Goal: Task Accomplishment & Management: Complete application form

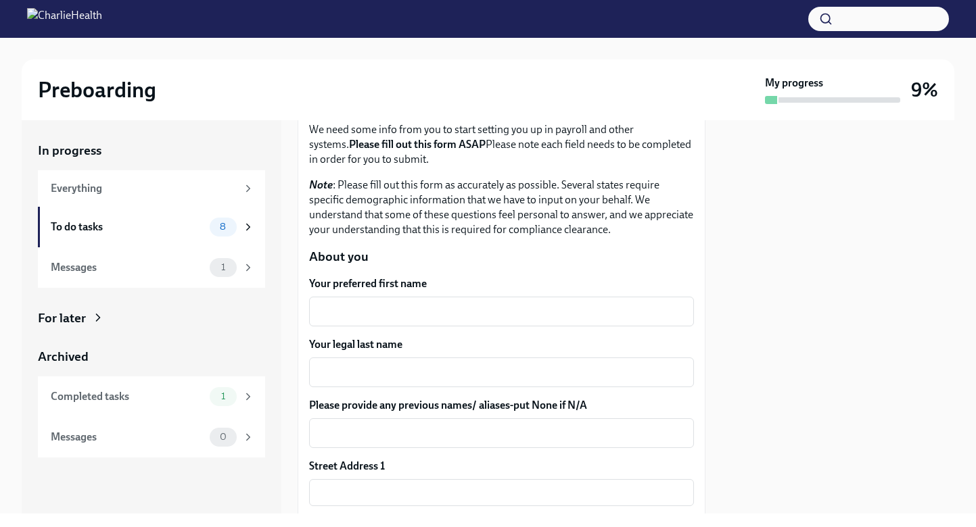
scroll to position [90, 0]
click at [166, 268] on div "Messages" at bounding box center [127, 267] width 153 height 15
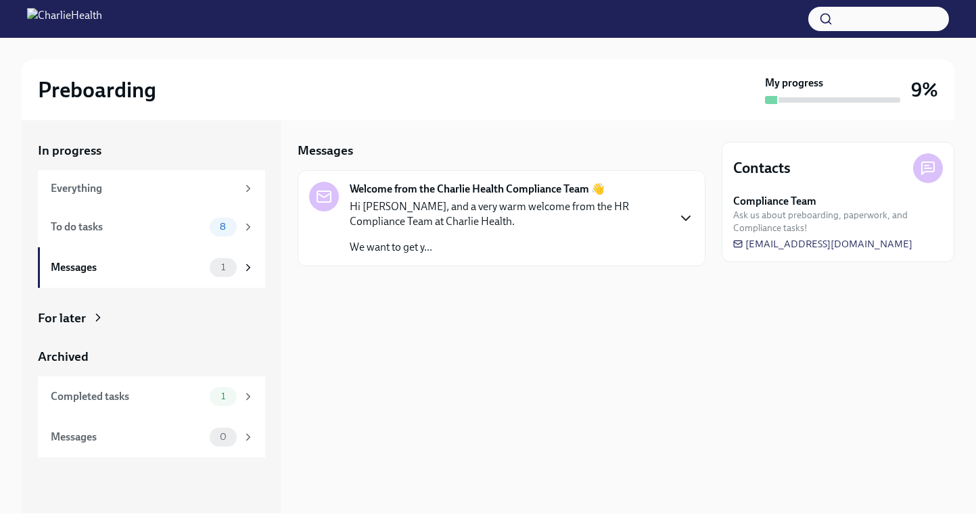
click at [684, 222] on icon "button" at bounding box center [686, 218] width 16 height 16
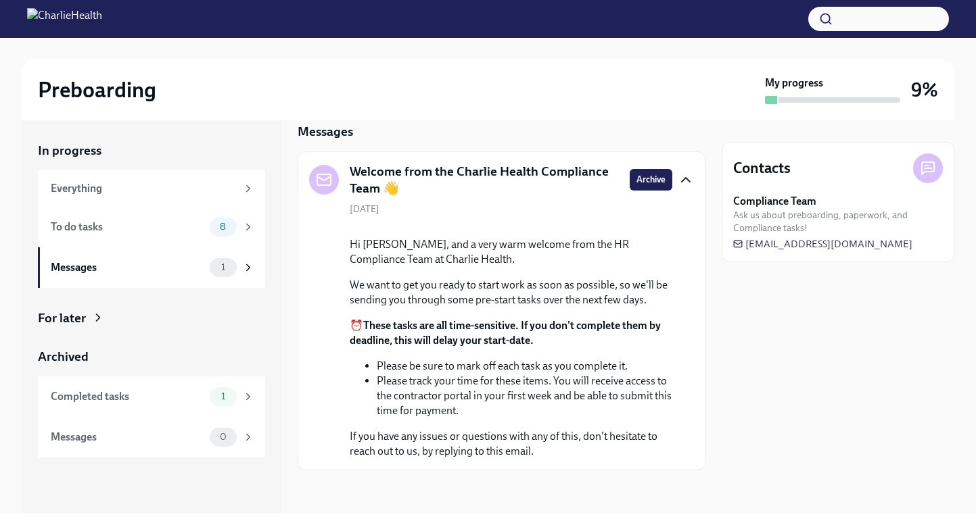
scroll to position [112, 0]
click at [116, 229] on div "To do tasks" at bounding box center [127, 227] width 153 height 15
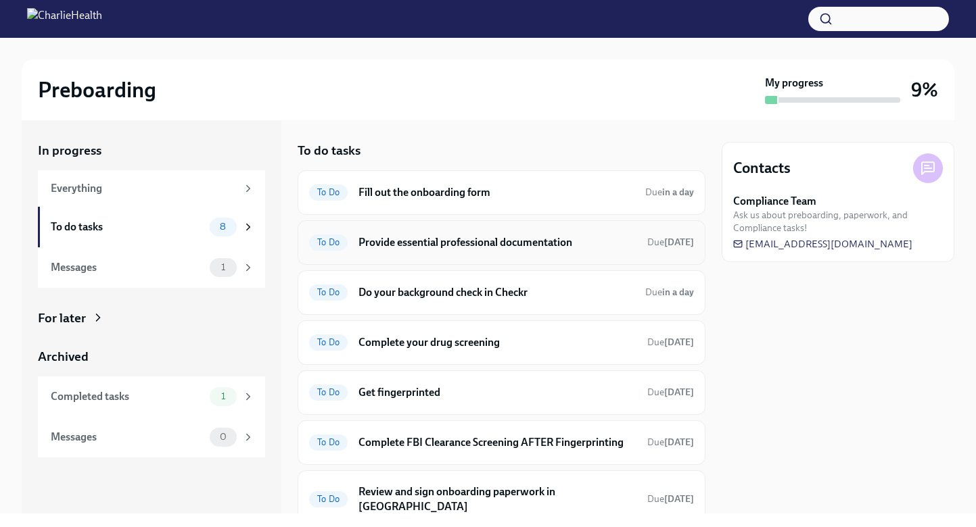
click at [630, 263] on div "To Do Provide essential professional documentation Due in 5 days" at bounding box center [502, 242] width 408 height 45
click at [631, 297] on h6 "Do your background check in Checkr" at bounding box center [496, 292] width 276 height 15
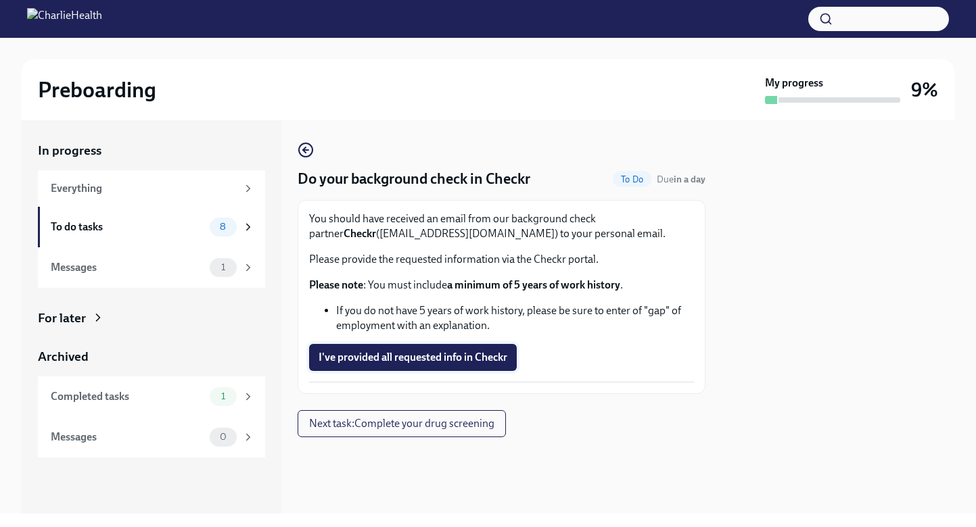
click at [410, 358] on span "I've provided all requested info in Checkr" at bounding box center [412, 358] width 189 height 14
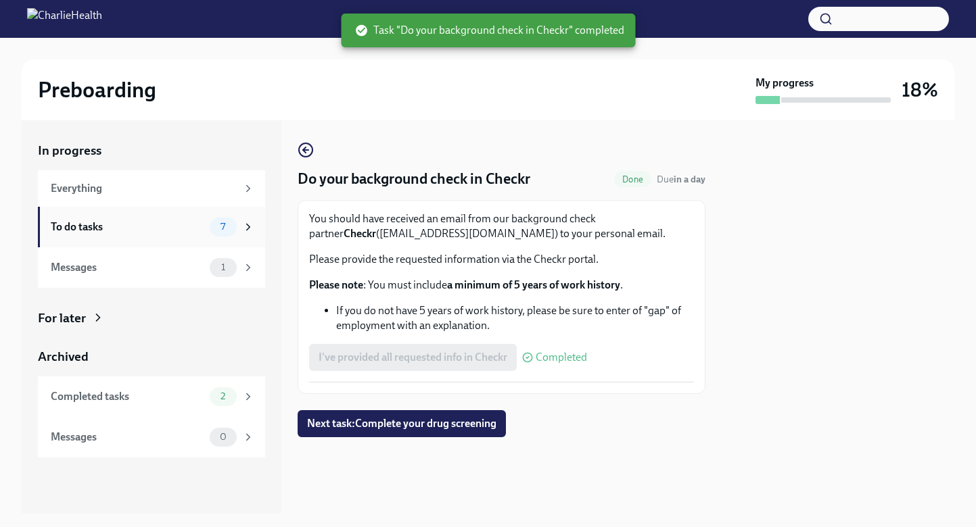
click at [224, 228] on span "7" at bounding box center [222, 227] width 21 height 10
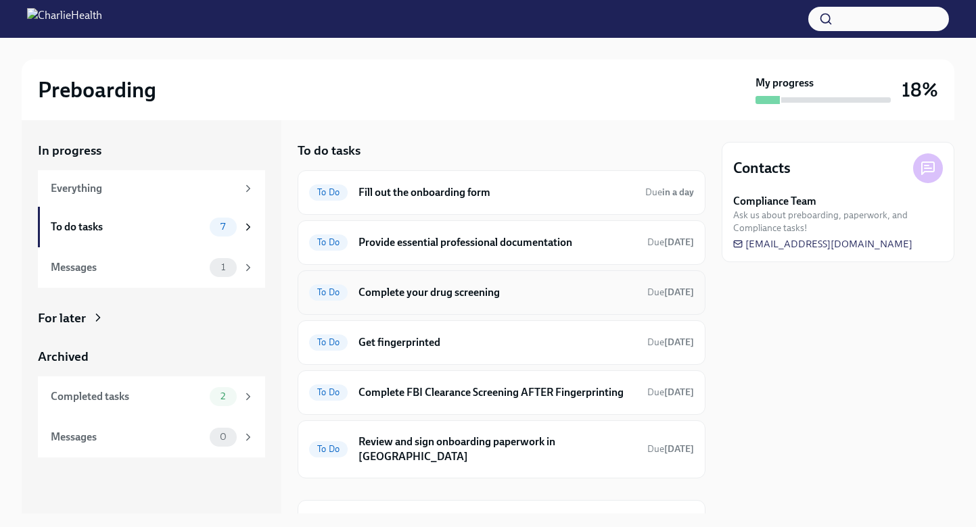
click at [582, 295] on h6 "Complete your drug screening" at bounding box center [497, 292] width 278 height 15
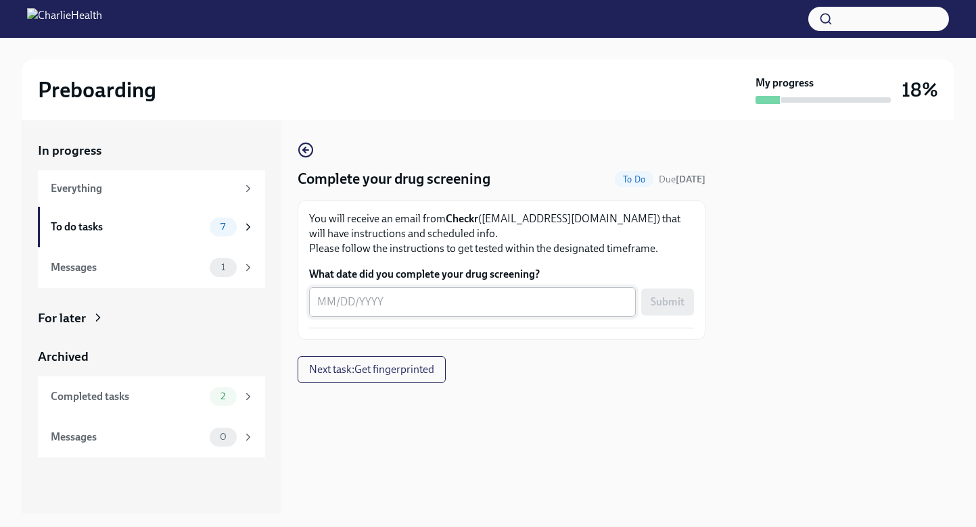
click at [316, 304] on div "x ​" at bounding box center [472, 302] width 327 height 30
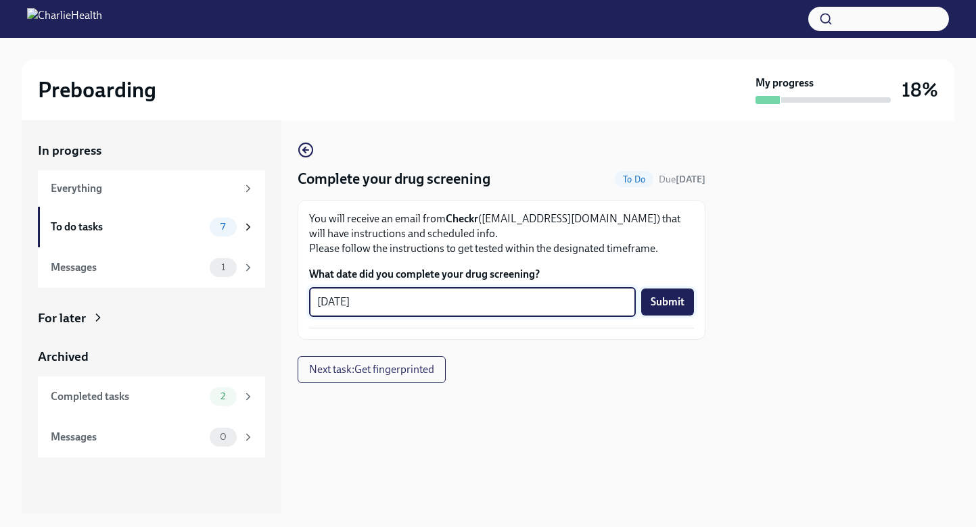
type textarea "09/04/2025"
click at [667, 306] on span "Submit" at bounding box center [667, 302] width 34 height 14
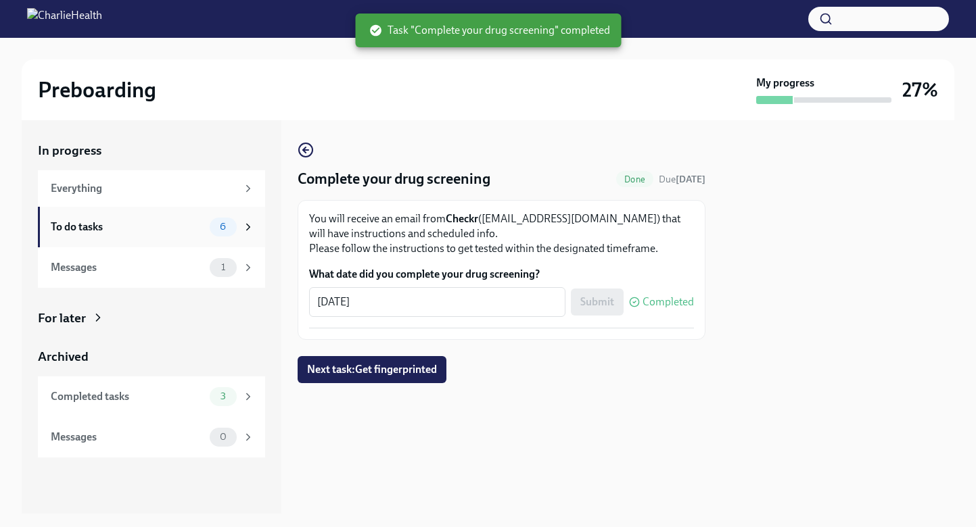
click at [92, 227] on div "To do tasks" at bounding box center [127, 227] width 153 height 15
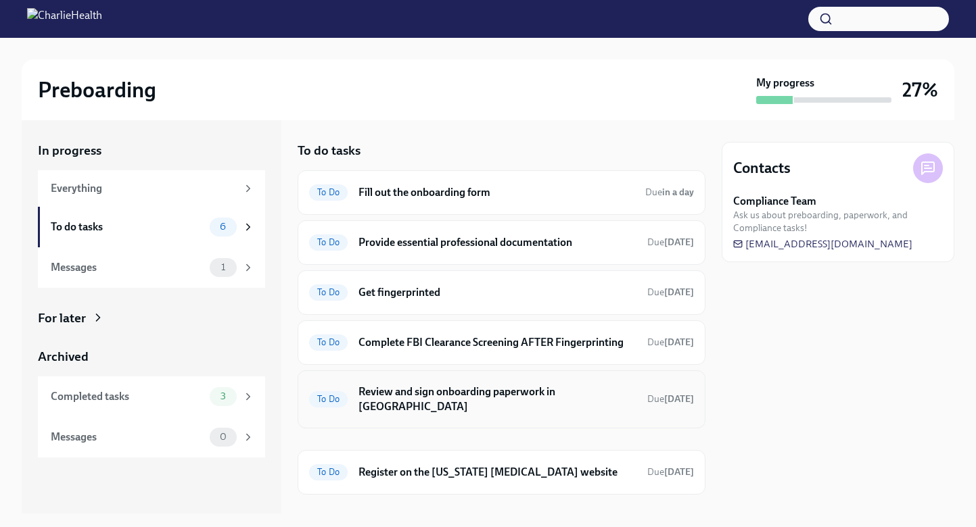
click at [553, 396] on h6 "Review and sign onboarding paperwork in [GEOGRAPHIC_DATA]" at bounding box center [497, 400] width 278 height 30
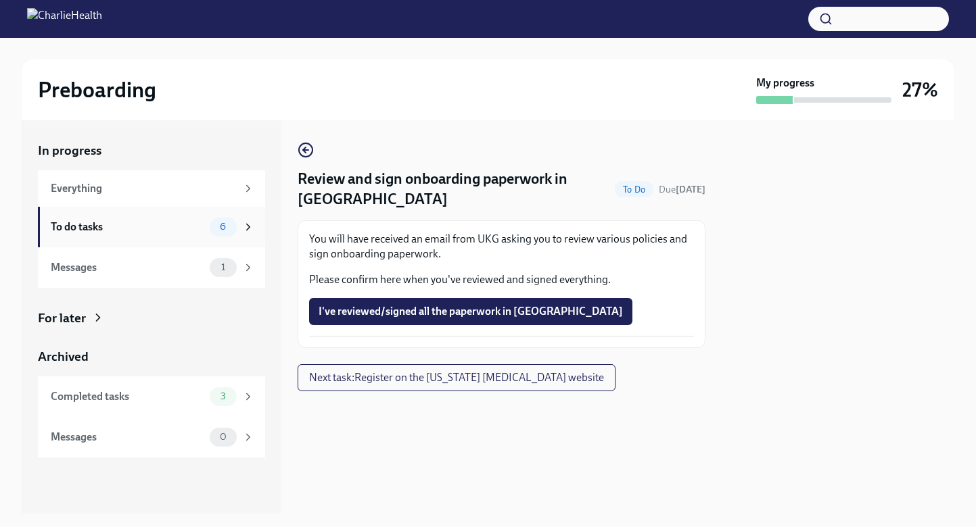
click at [174, 222] on div "To do tasks" at bounding box center [127, 227] width 153 height 15
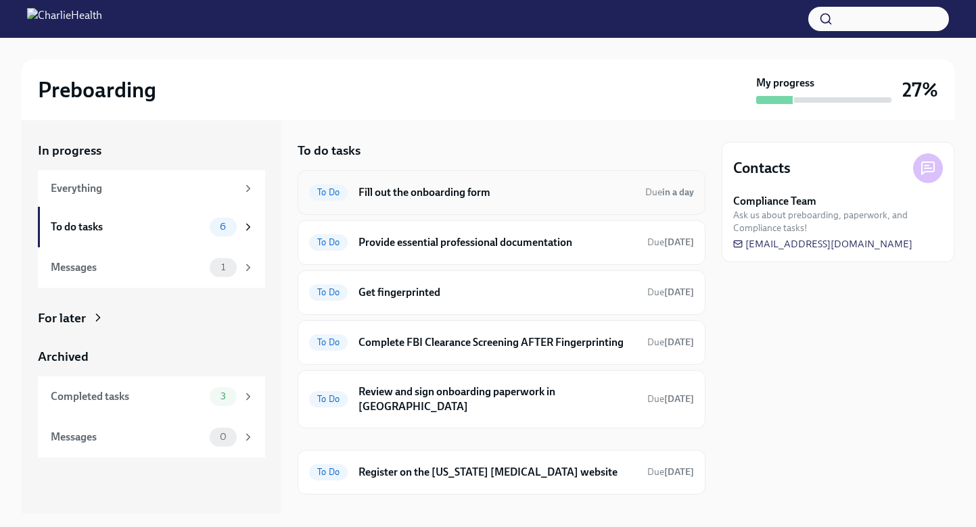
click at [440, 200] on div "To Do Fill out the onboarding form Due in a day" at bounding box center [501, 193] width 385 height 22
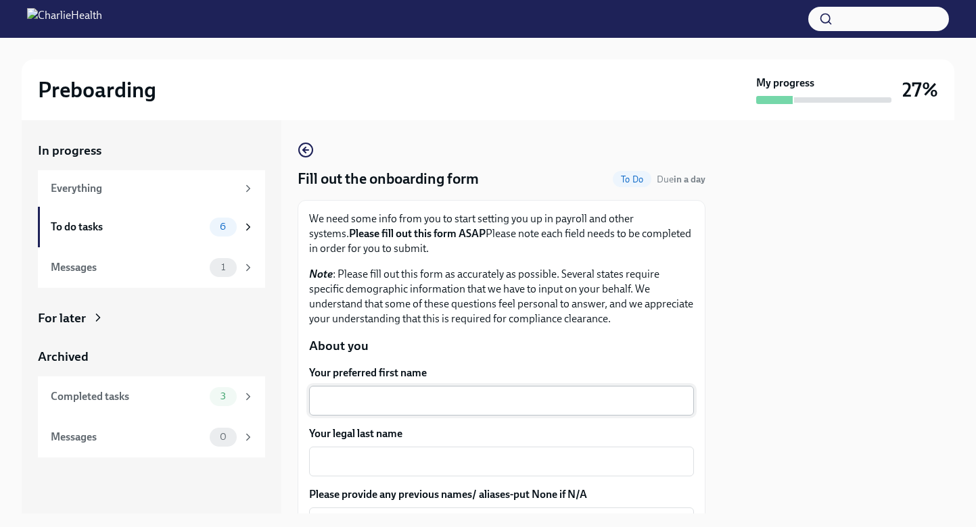
click at [400, 411] on div "x ​" at bounding box center [501, 401] width 385 height 30
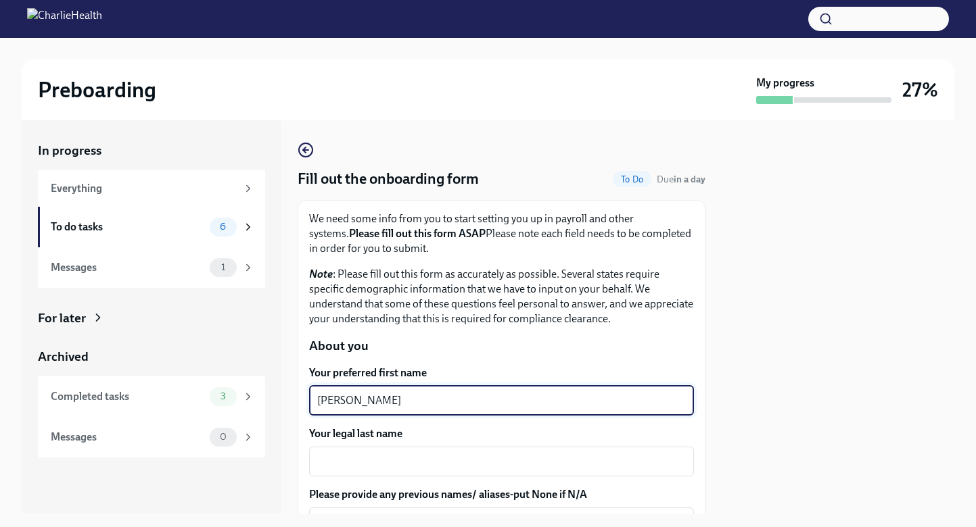
type textarea "Natalie"
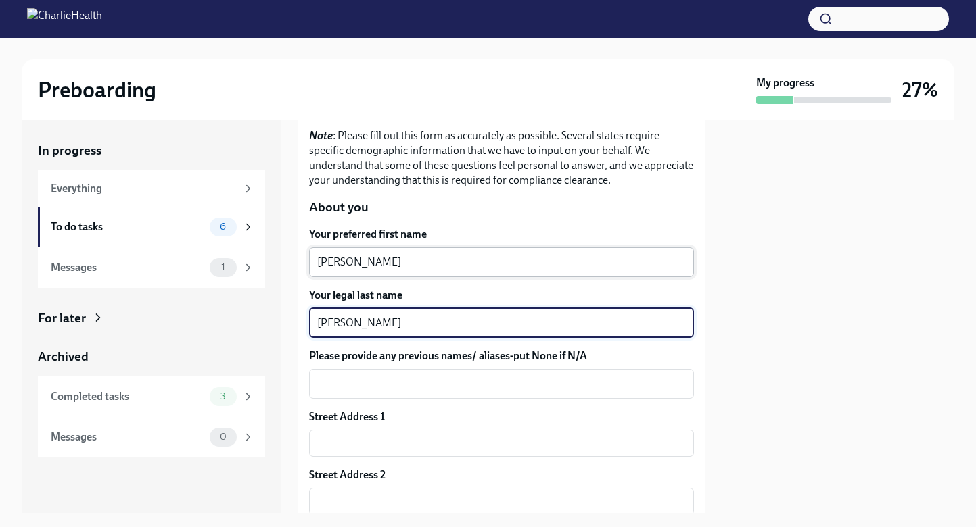
scroll to position [186, 0]
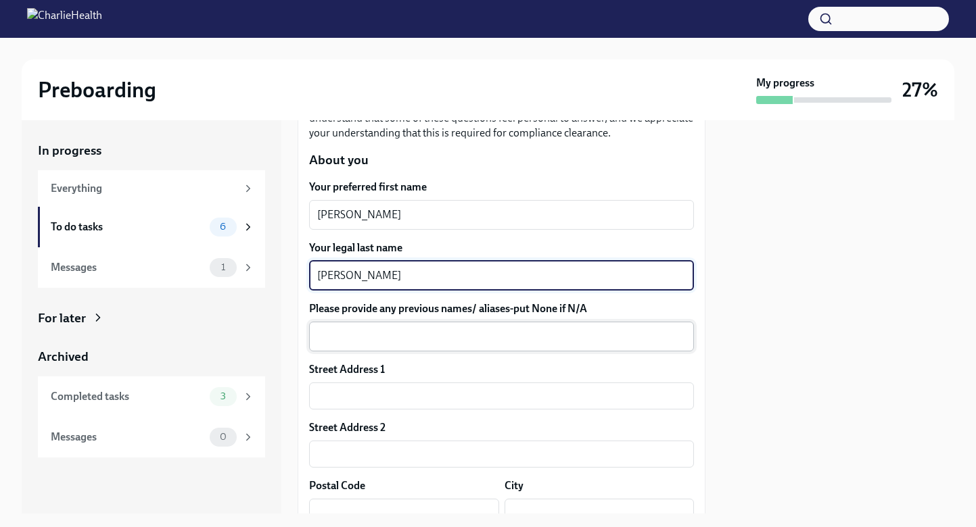
type textarea "Weaver"
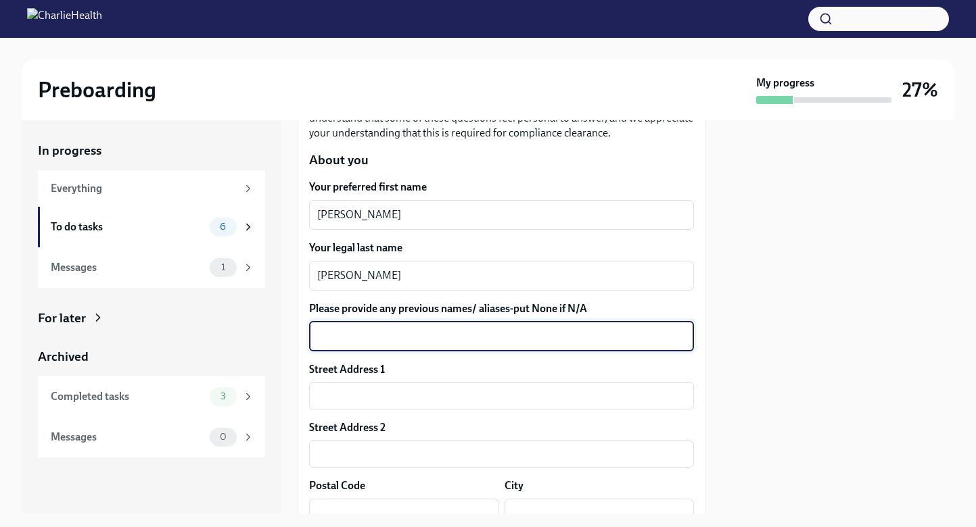
click at [430, 339] on textarea "Please provide any previous names/ aliases-put None if N/A" at bounding box center [501, 337] width 369 height 16
type textarea "None"
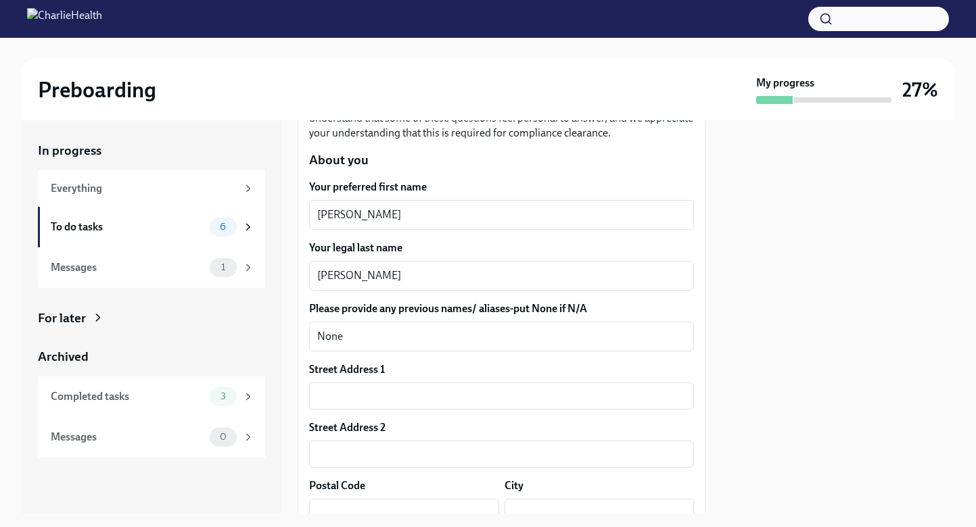
click at [411, 410] on div "Street Address 1 ​ Street Address 2 ​ Postal Code ​ City ​ State/Region ​ Count…" at bounding box center [501, 478] width 385 height 233
click at [389, 402] on input "text" at bounding box center [501, 396] width 385 height 27
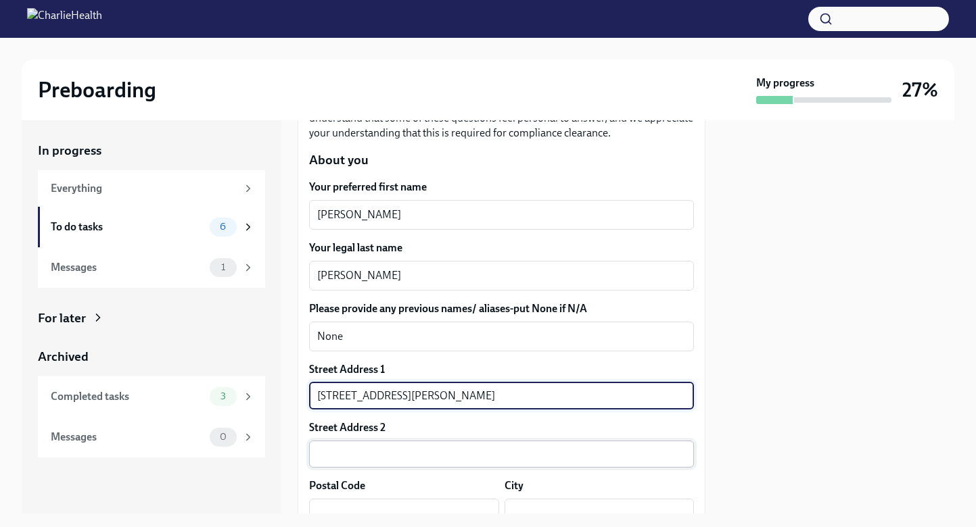
type input "116 North McKinley Avenue"
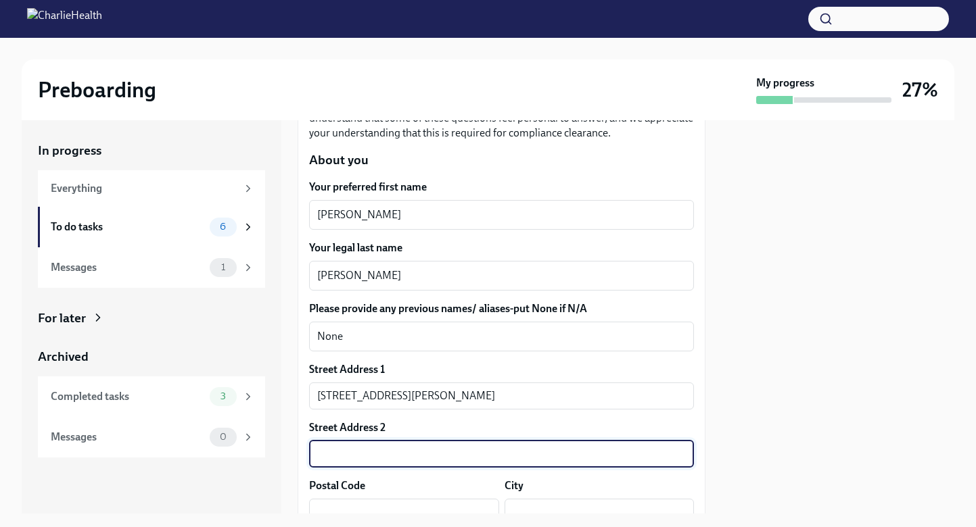
click at [334, 463] on input "text" at bounding box center [501, 454] width 385 height 27
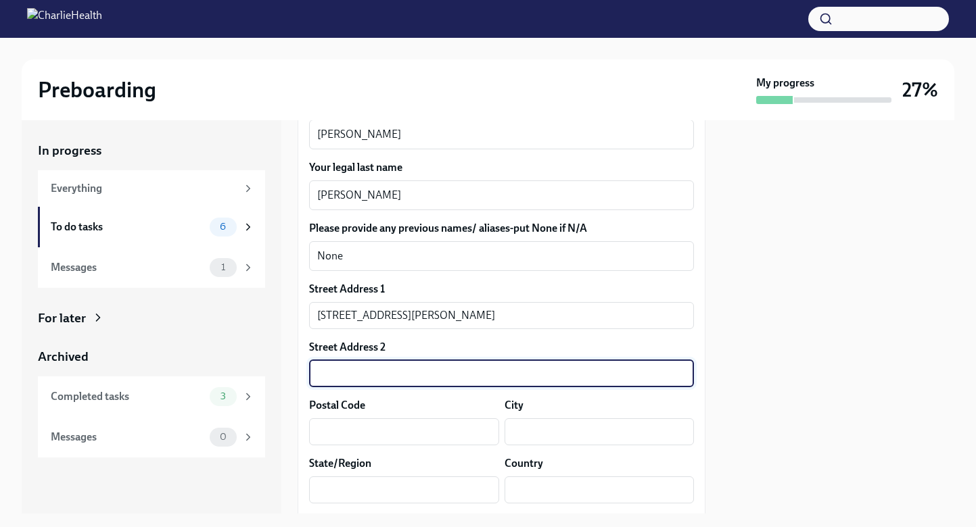
scroll to position [270, 0]
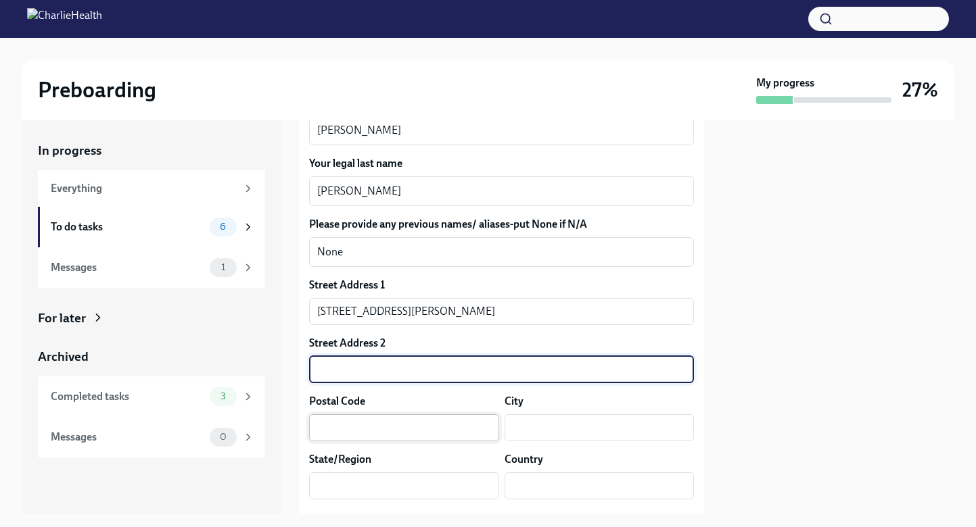
click at [335, 431] on input "text" at bounding box center [404, 428] width 190 height 27
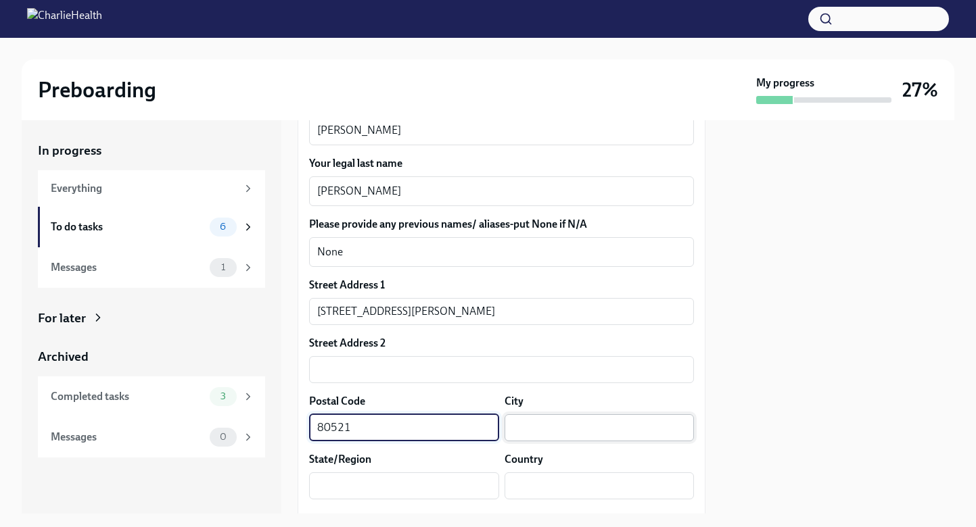
type input "80521"
click at [577, 436] on input "text" at bounding box center [599, 428] width 190 height 27
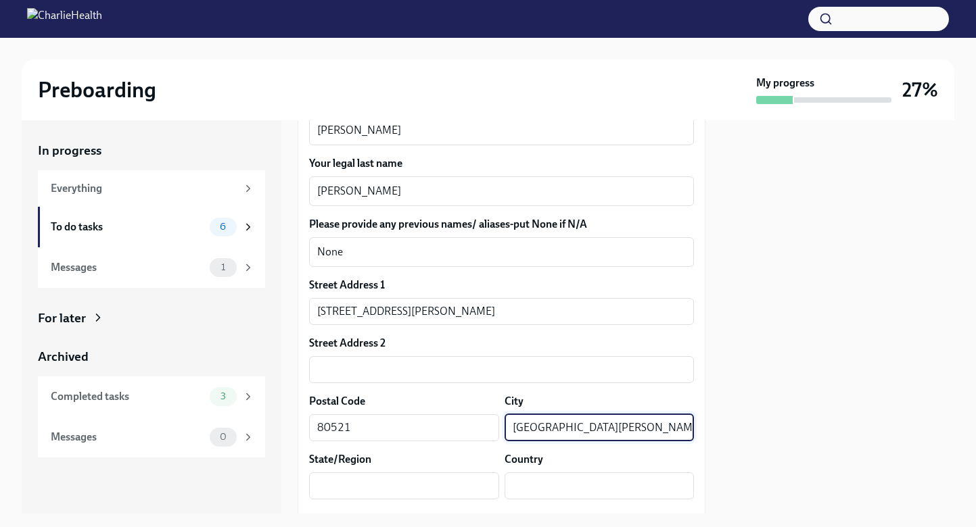
type input "Fort Collins"
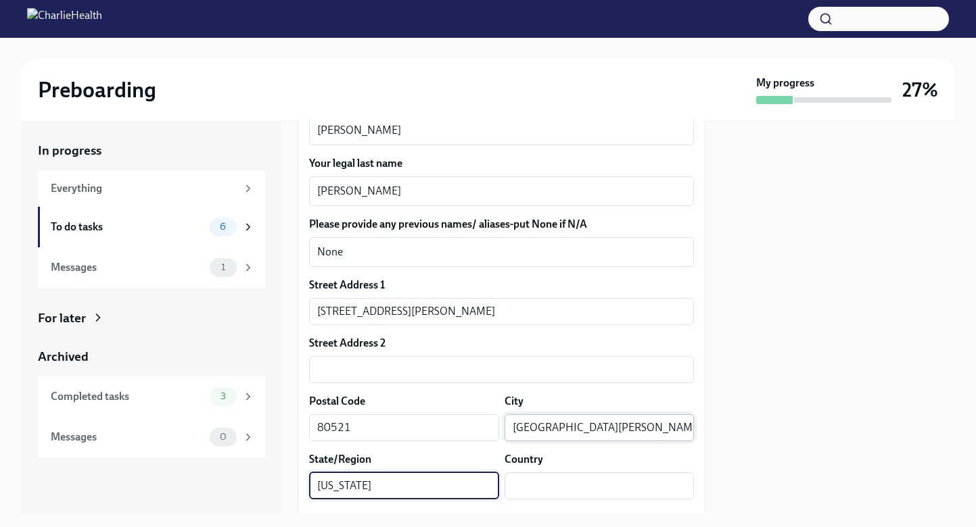
type input "Colorado"
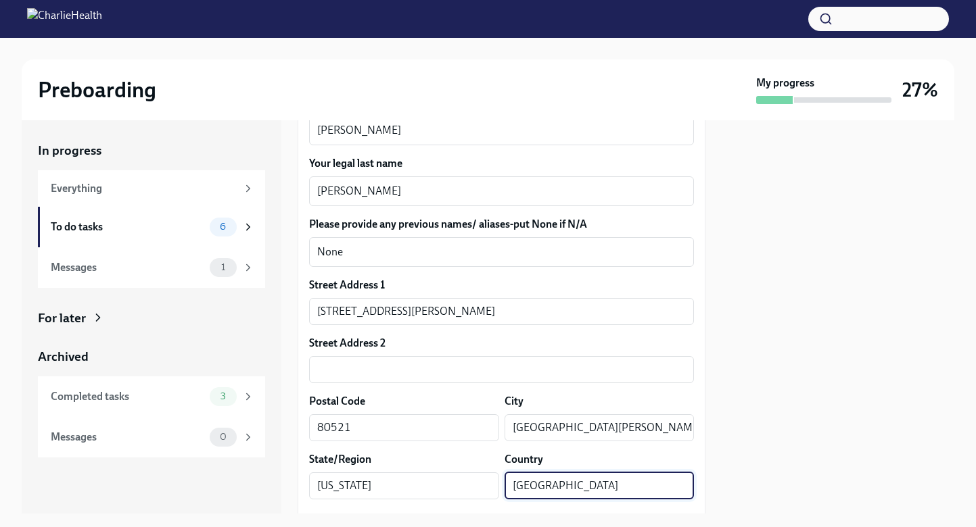
type input "United States"
click at [747, 341] on div at bounding box center [837, 317] width 233 height 394
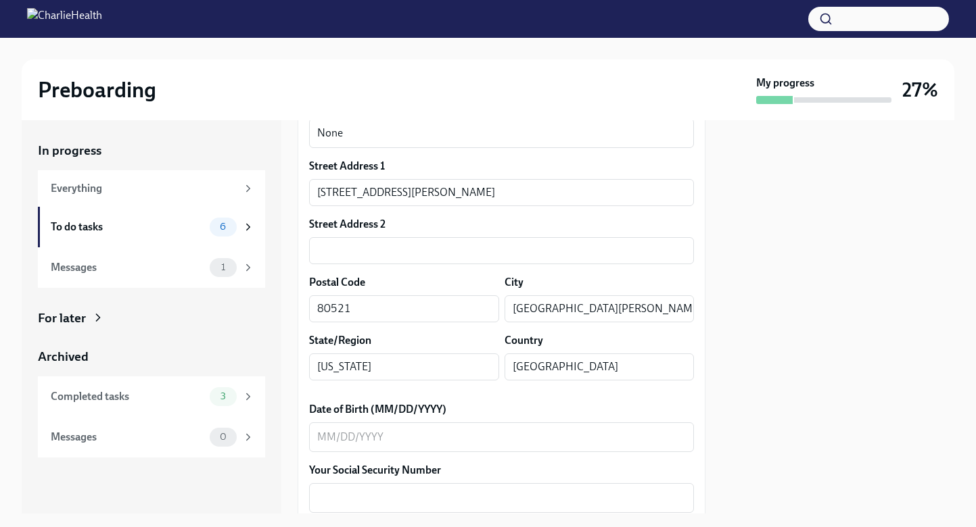
scroll to position [393, 0]
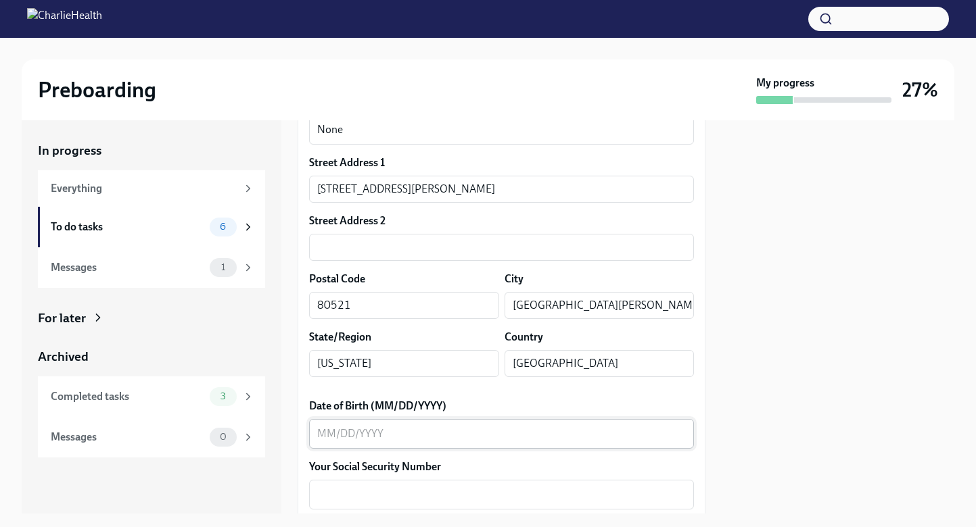
click at [325, 437] on textarea "Date of Birth (MM/DD/YYYY)" at bounding box center [501, 434] width 369 height 16
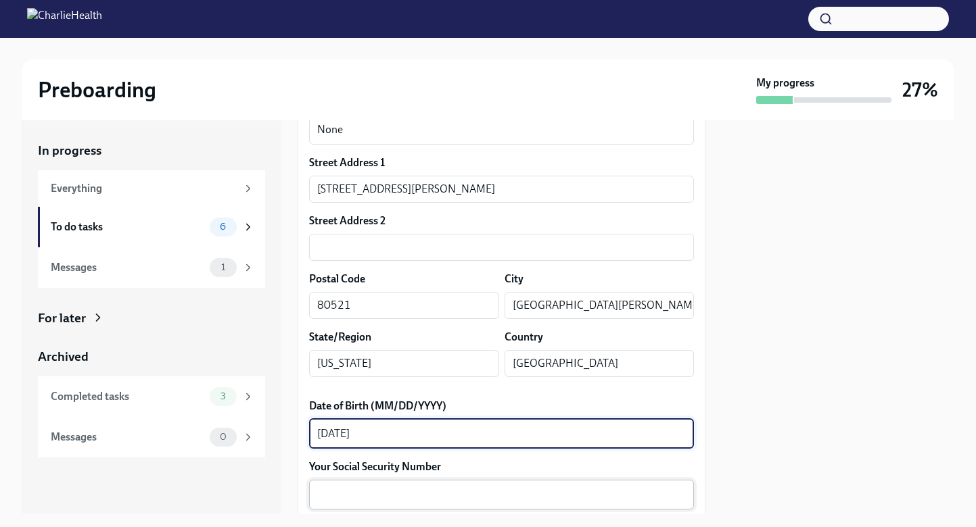
type textarea "12/08/1986"
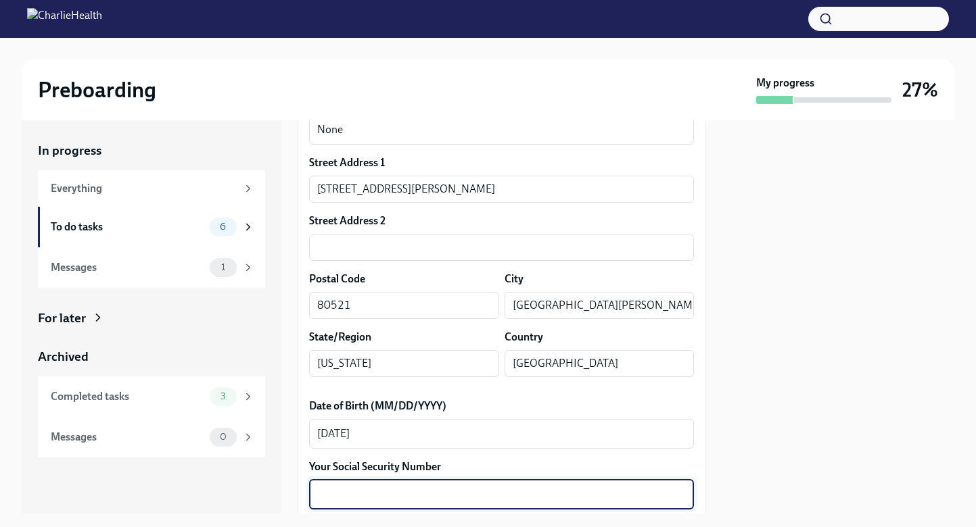
click at [391, 500] on textarea "Your Social Security Number" at bounding box center [501, 495] width 369 height 16
type textarea "161689540"
click at [844, 340] on div at bounding box center [837, 317] width 233 height 394
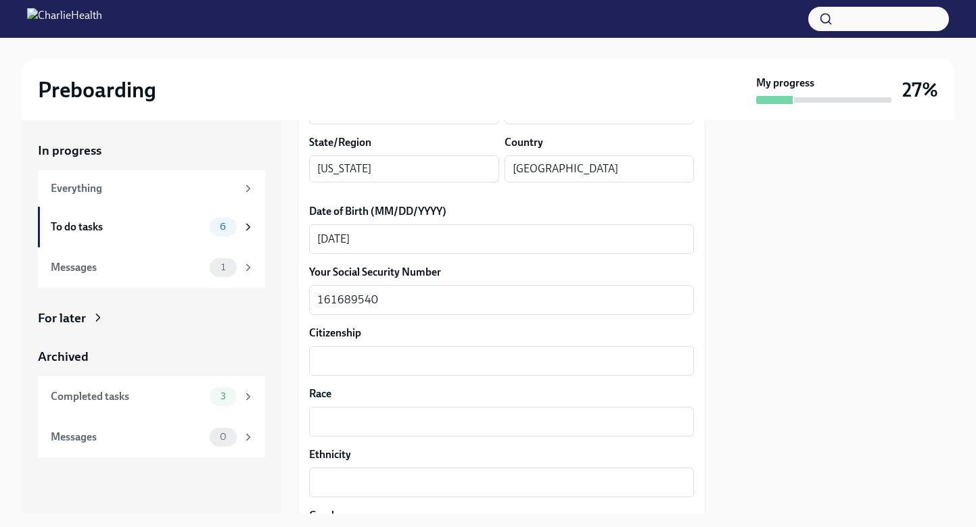
scroll to position [595, 0]
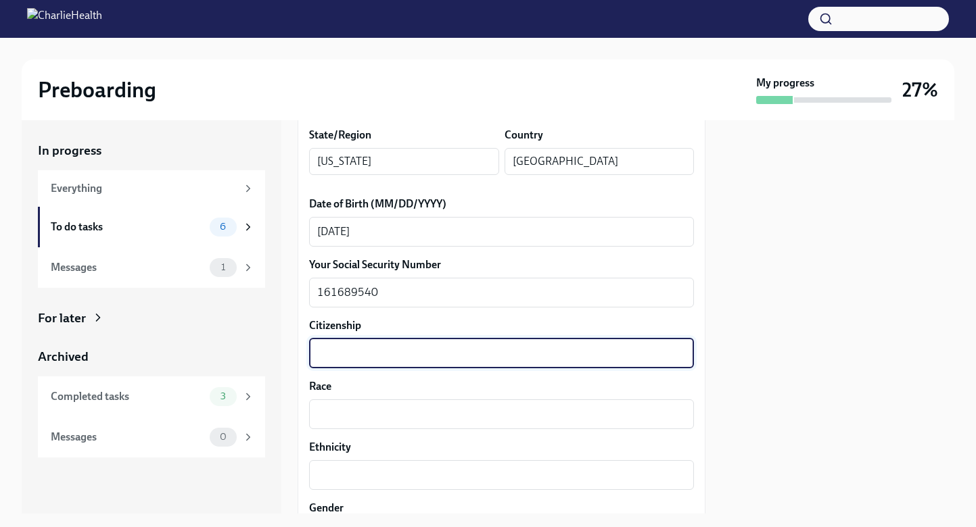
click at [637, 354] on textarea "Citizenship" at bounding box center [501, 354] width 369 height 16
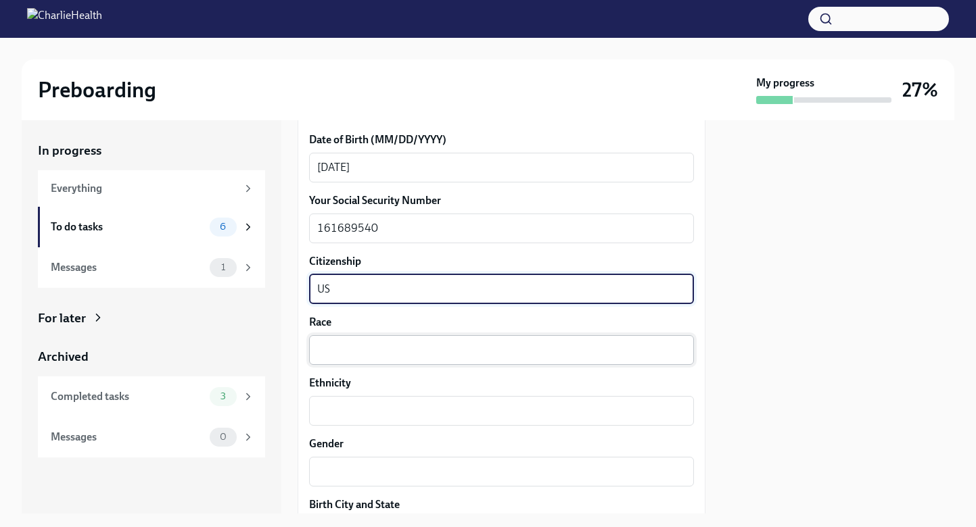
scroll to position [728, 0]
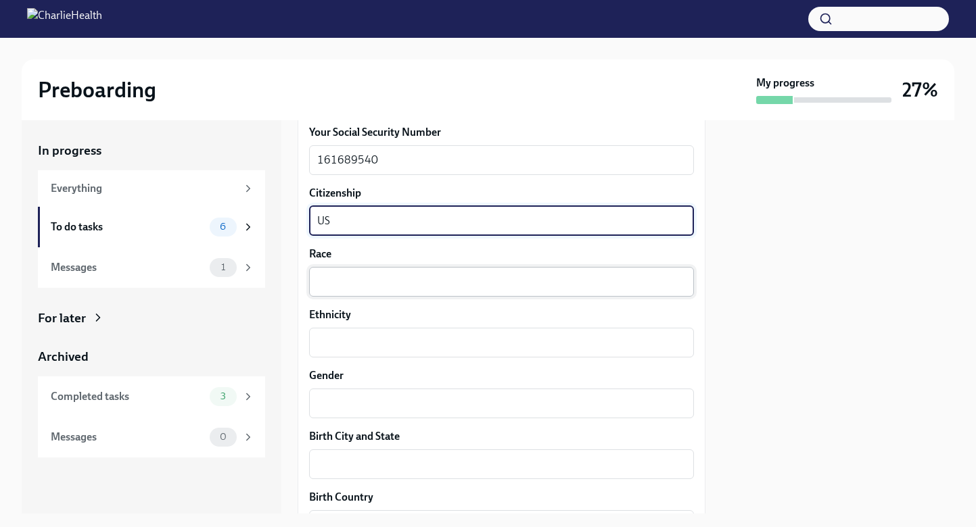
type textarea "US"
click at [425, 279] on textarea "Race" at bounding box center [501, 282] width 369 height 16
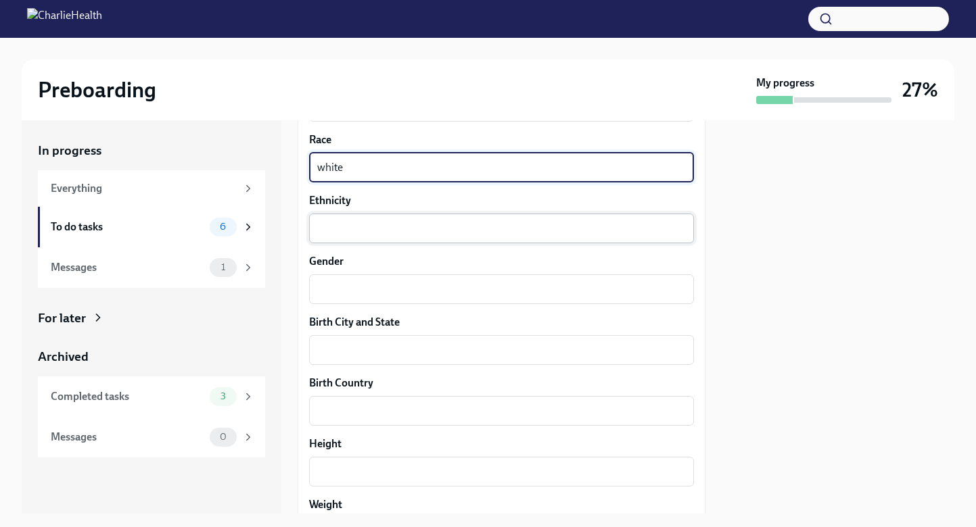
scroll to position [861, 0]
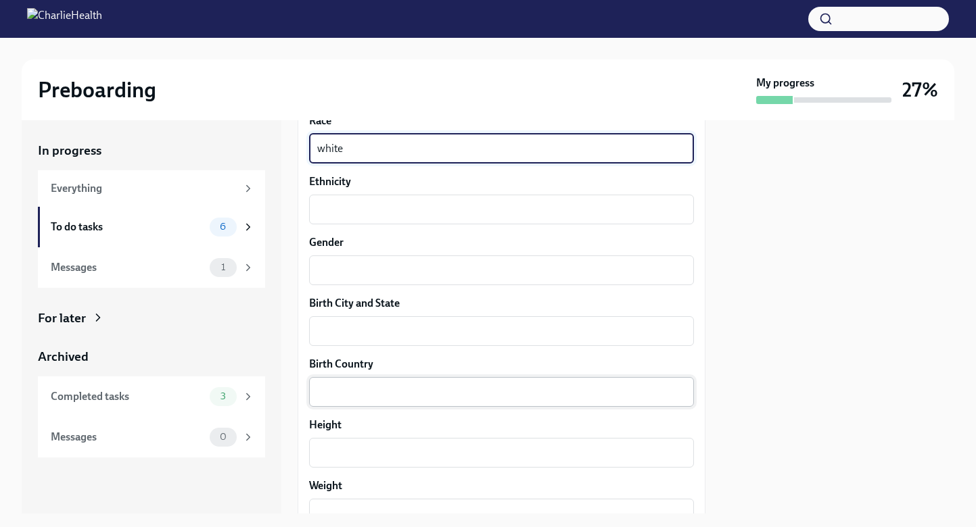
type textarea "white"
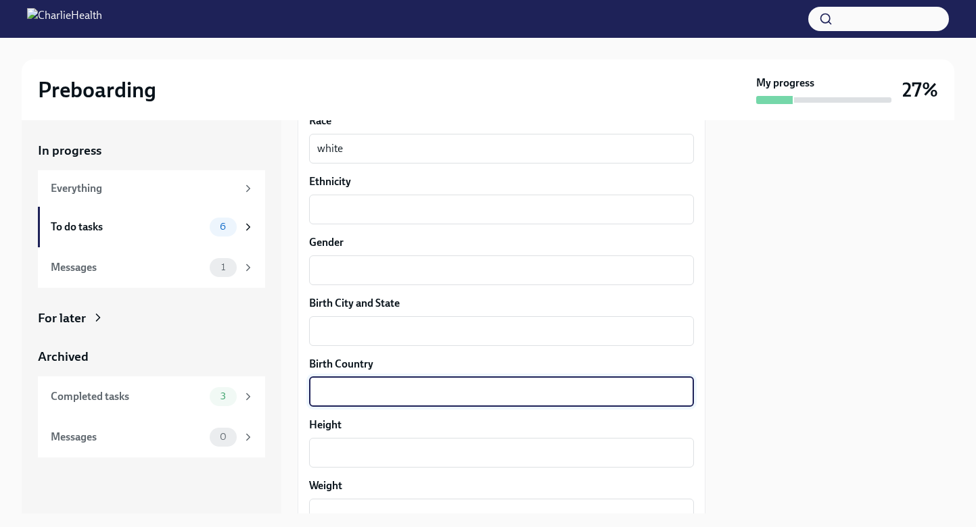
click at [398, 394] on textarea "Birth Country" at bounding box center [501, 392] width 369 height 16
type textarea "United States"
click at [383, 335] on textarea "Birth City and State" at bounding box center [501, 331] width 369 height 16
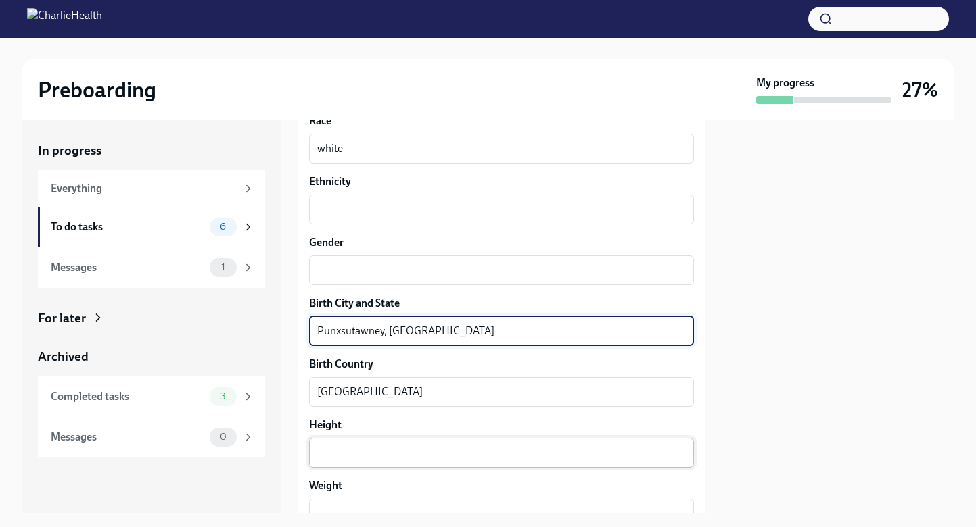
type textarea "Punxsutawney, PA"
click at [366, 458] on textarea "Height" at bounding box center [501, 453] width 369 height 16
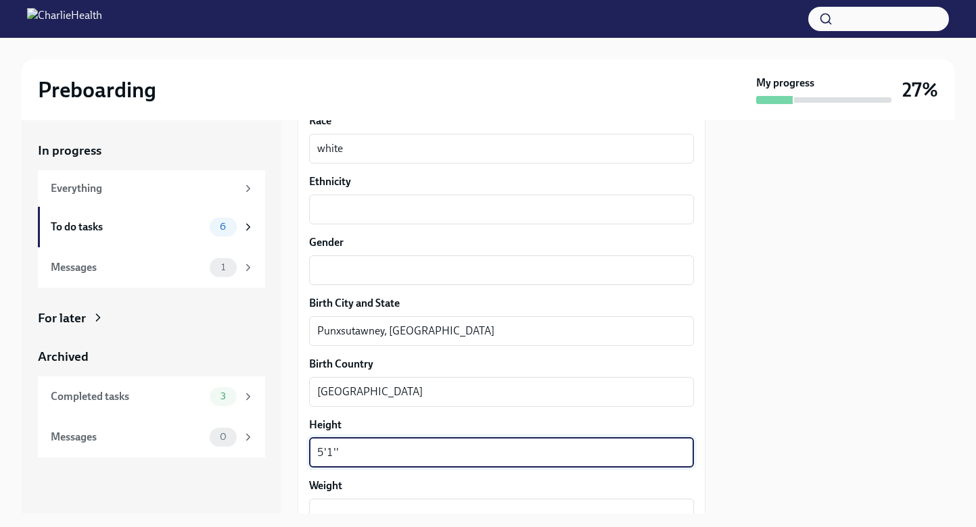
type textarea "5'1''"
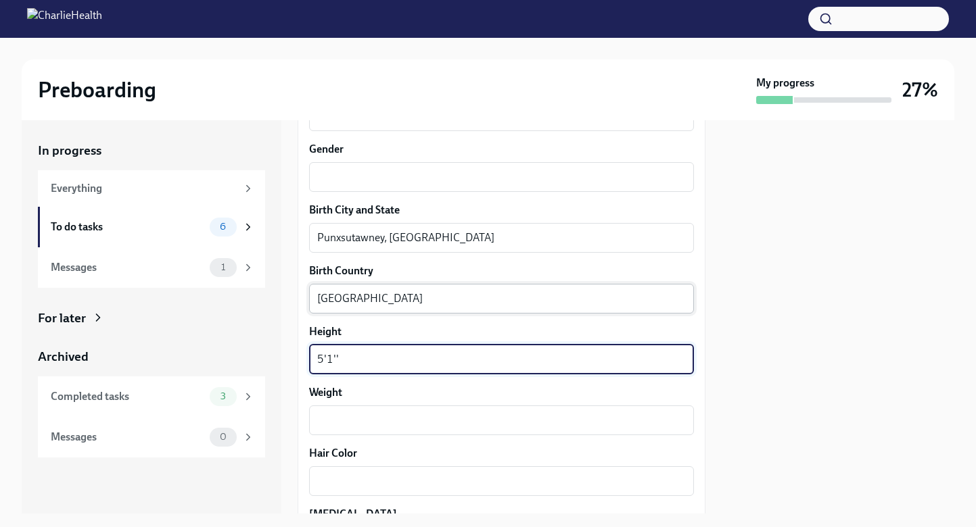
scroll to position [982, 0]
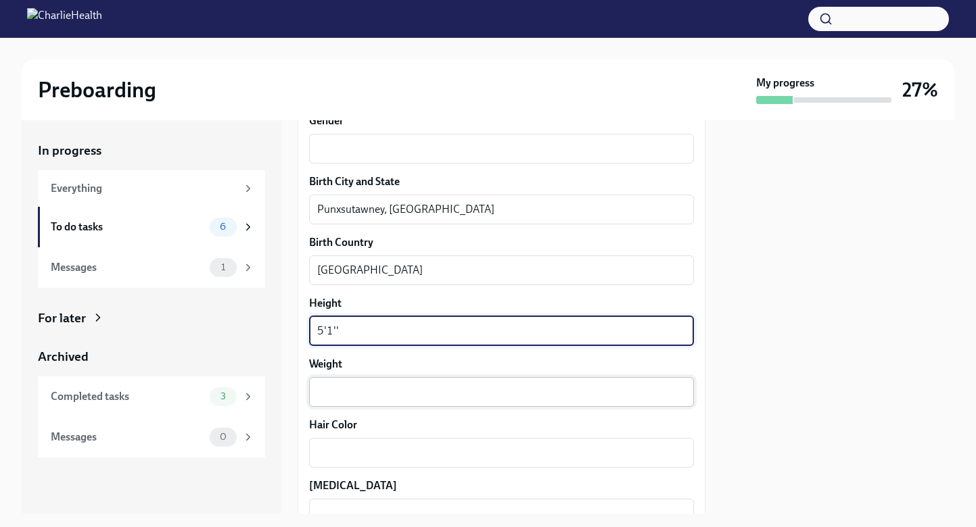
click at [437, 398] on textarea "Weight" at bounding box center [501, 392] width 369 height 16
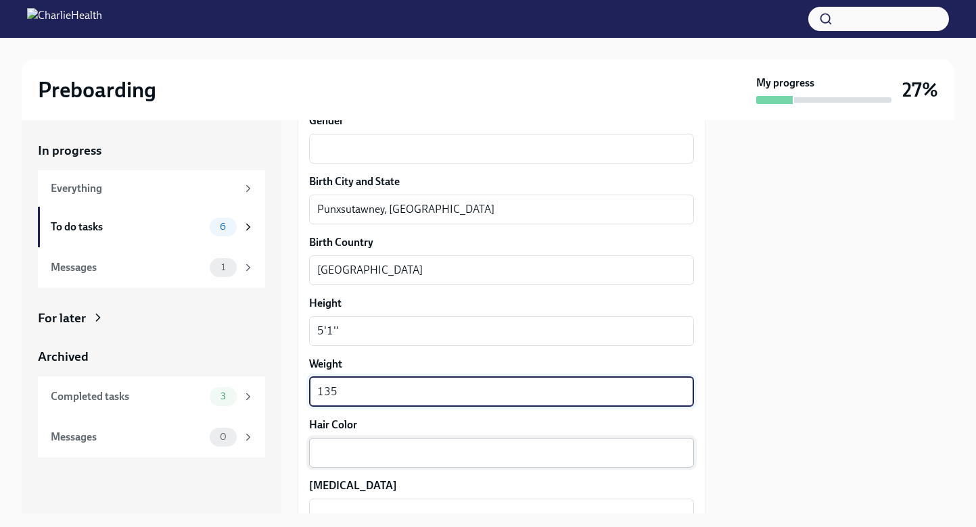
type textarea "135"
click at [430, 453] on textarea "Hair Color" at bounding box center [501, 453] width 369 height 16
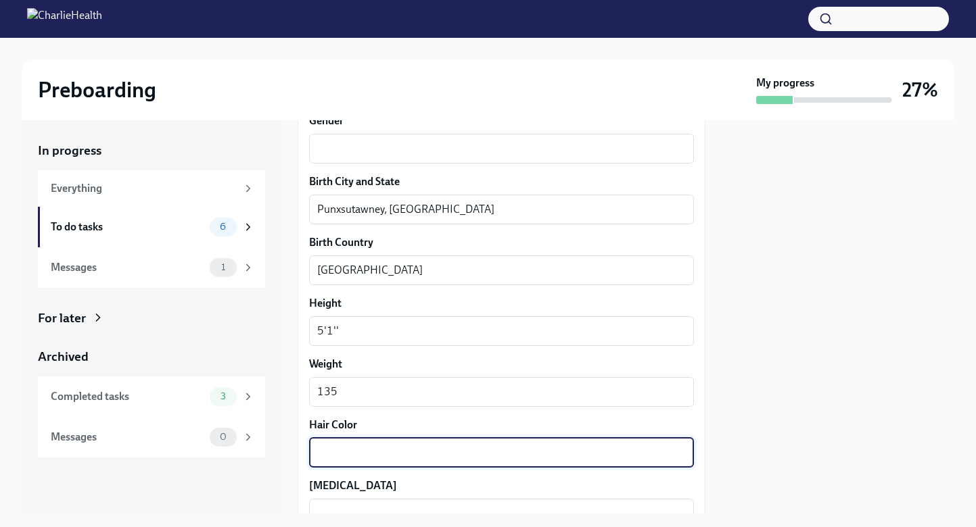
type textarea "B"
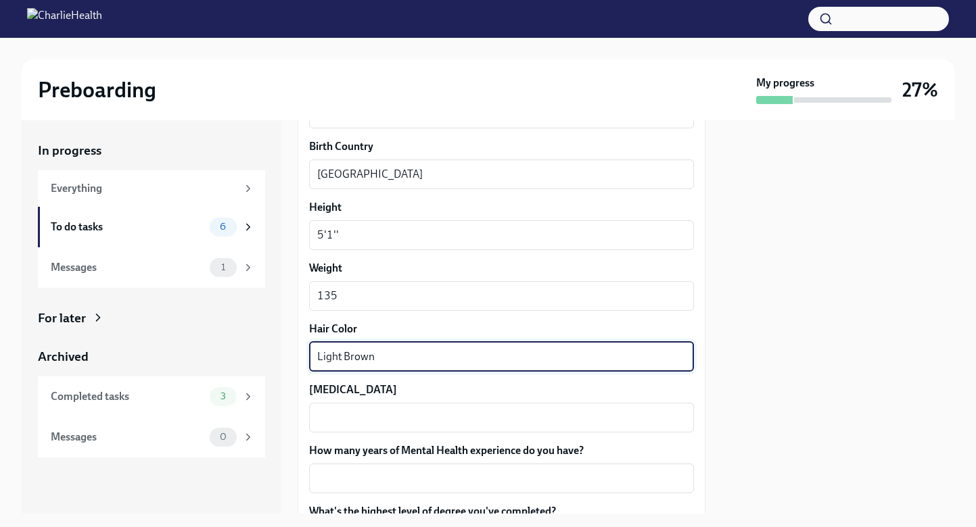
scroll to position [1089, 0]
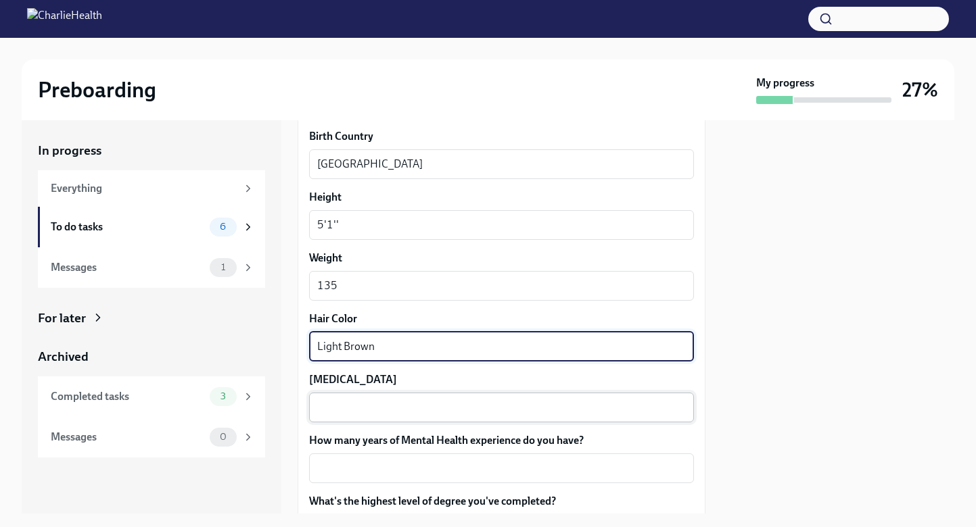
type textarea "Light Brown"
click at [375, 414] on textarea "Eye Color" at bounding box center [501, 408] width 369 height 16
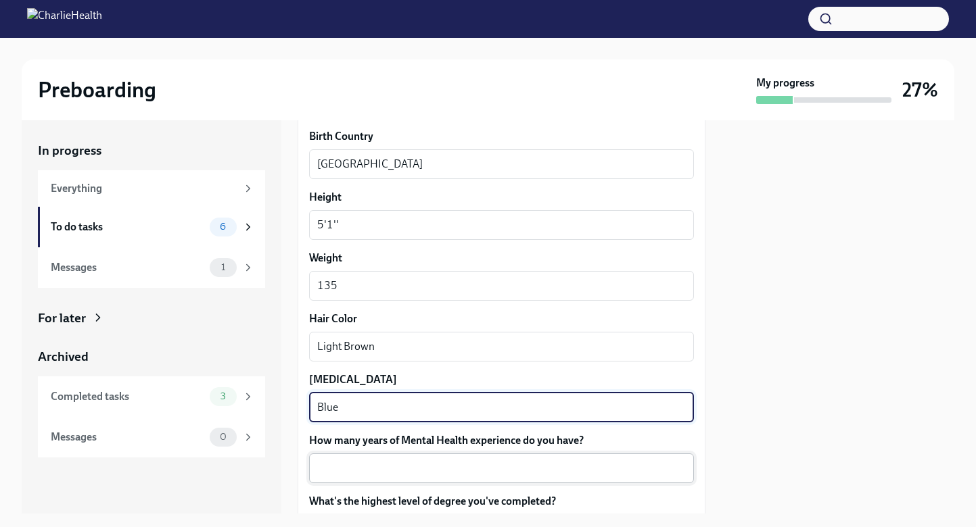
type textarea "Blue"
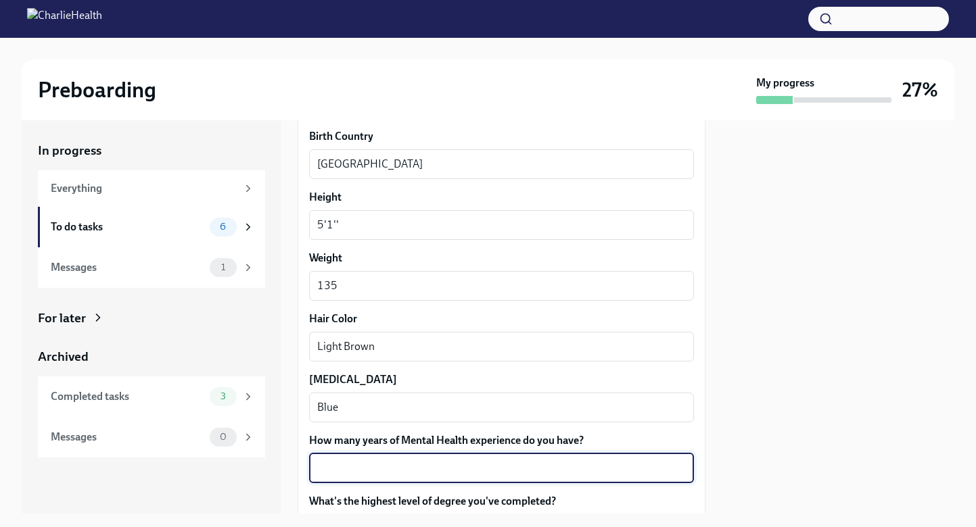
click at [353, 477] on textarea "How many years of Mental Health experience do you have?" at bounding box center [501, 468] width 369 height 16
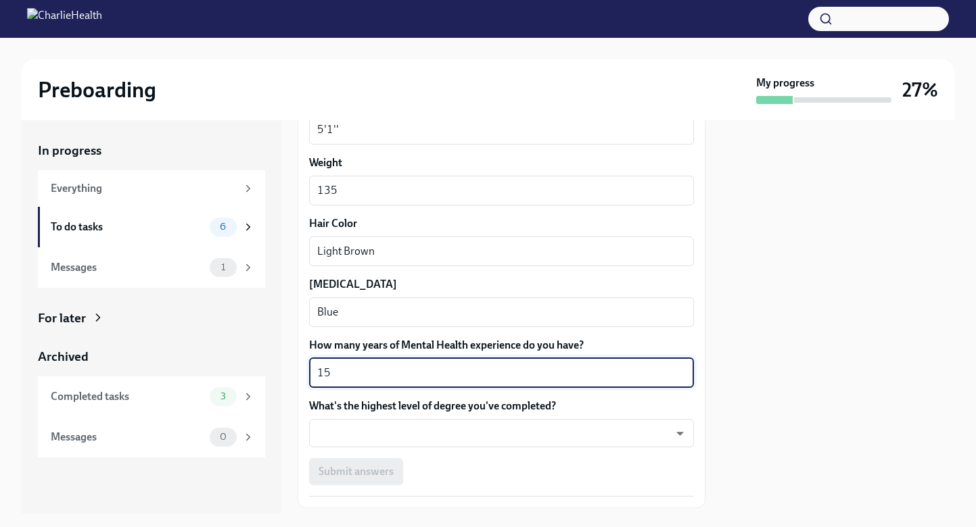
scroll to position [1195, 0]
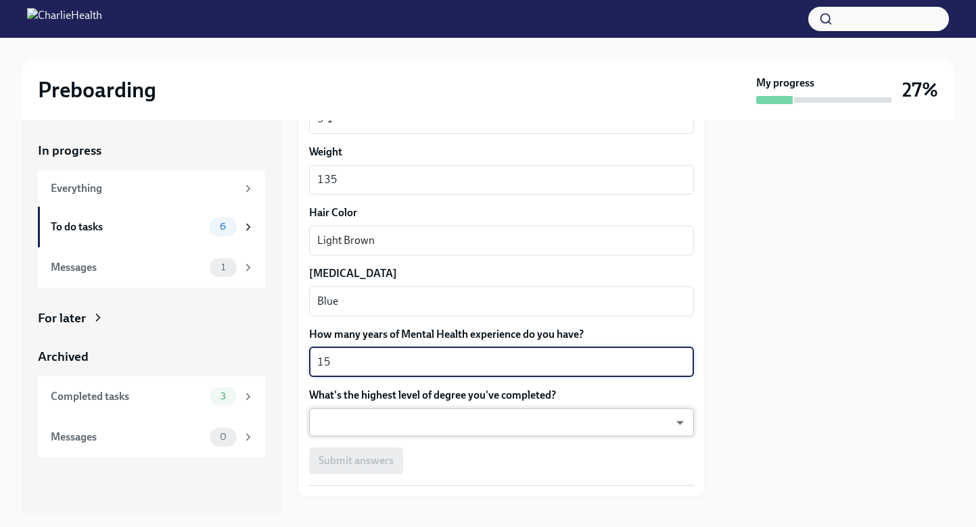
type textarea "15"
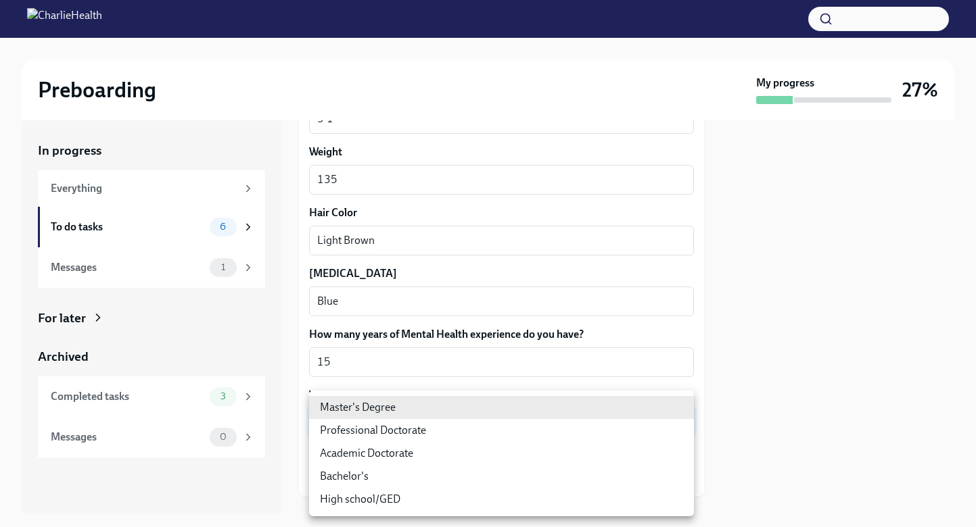
click at [360, 424] on body "Preboarding My progress 27% In progress Everything To do tasks 6 Messages 1 For…" at bounding box center [488, 263] width 976 height 527
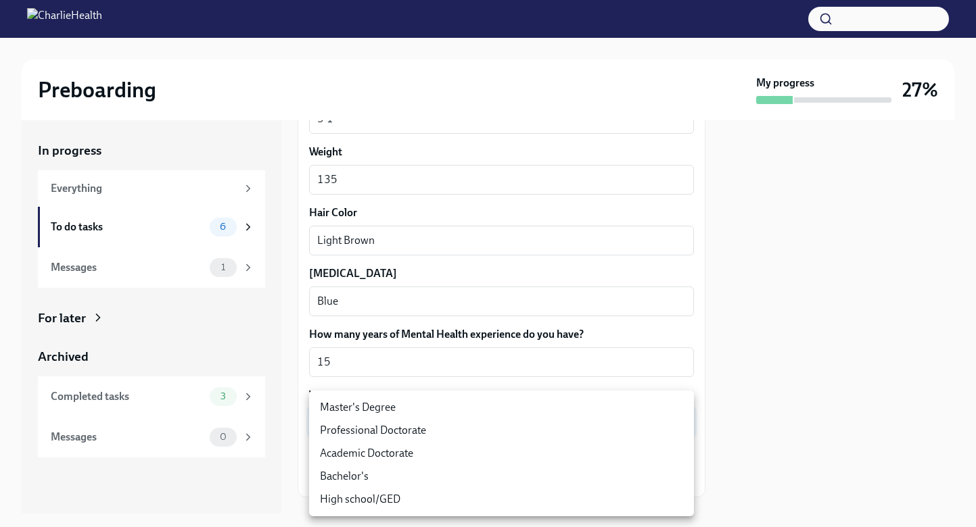
click at [363, 405] on li "Master's Degree" at bounding box center [501, 407] width 385 height 23
type input "2vBr-ghkD"
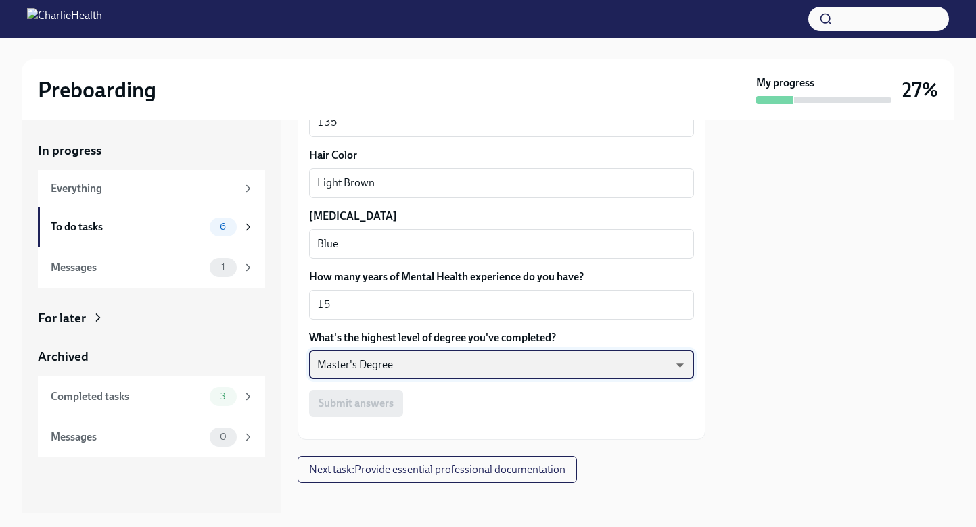
scroll to position [1265, 0]
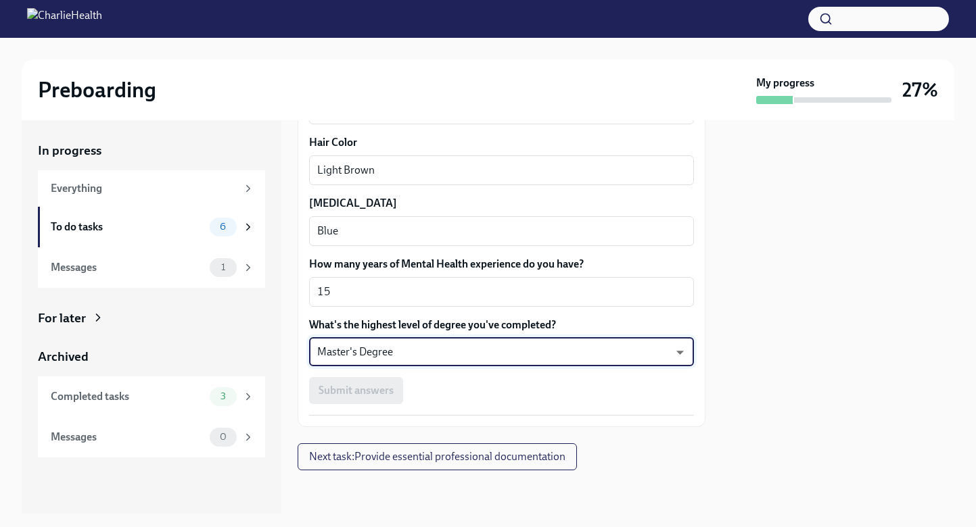
click at [458, 396] on div "Submit answers" at bounding box center [501, 390] width 385 height 27
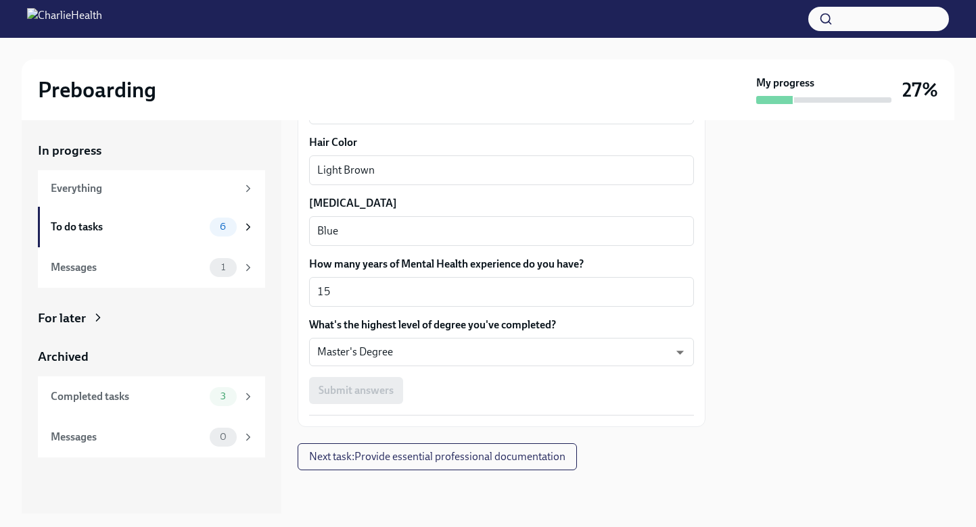
click at [364, 392] on div "Submit answers" at bounding box center [501, 390] width 385 height 27
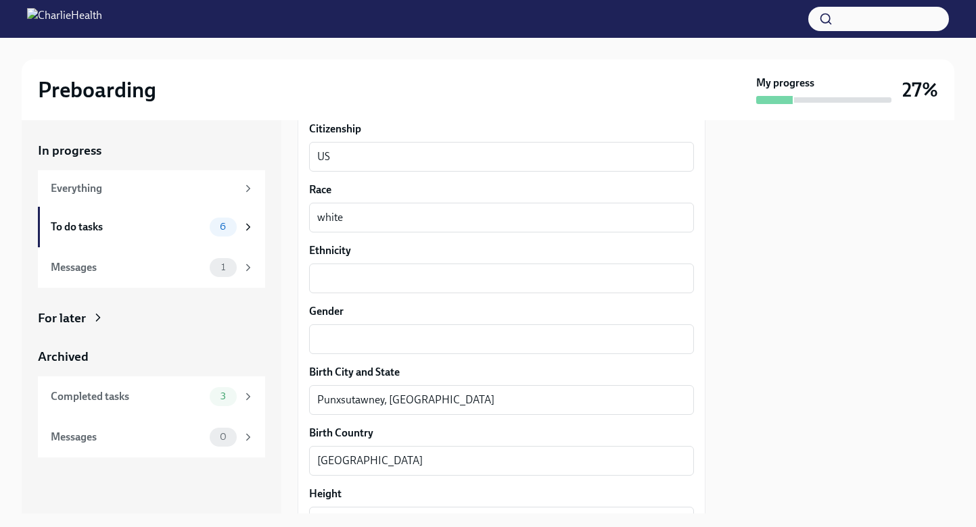
scroll to position [767, 0]
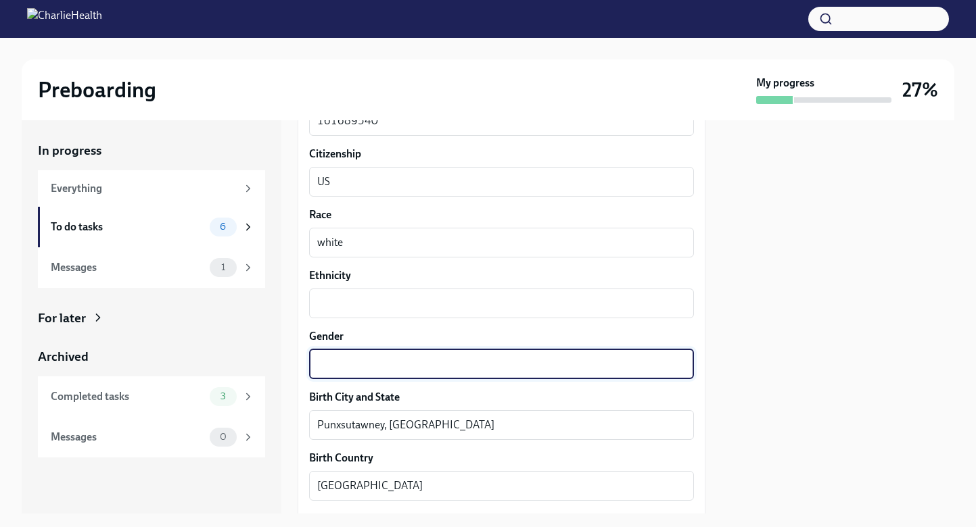
click at [358, 370] on textarea "Gender" at bounding box center [501, 364] width 369 height 16
type textarea "Non-binary"
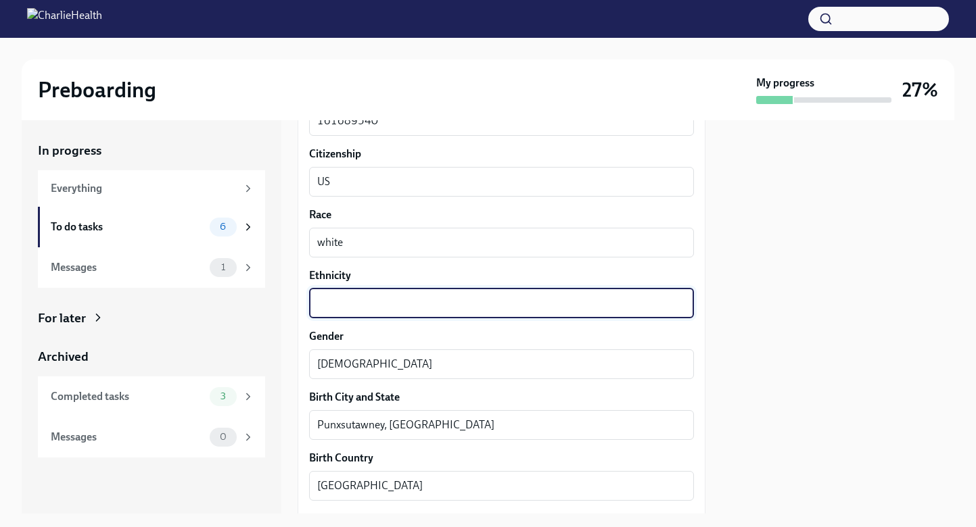
click at [357, 302] on textarea "Ethnicity" at bounding box center [501, 303] width 369 height 16
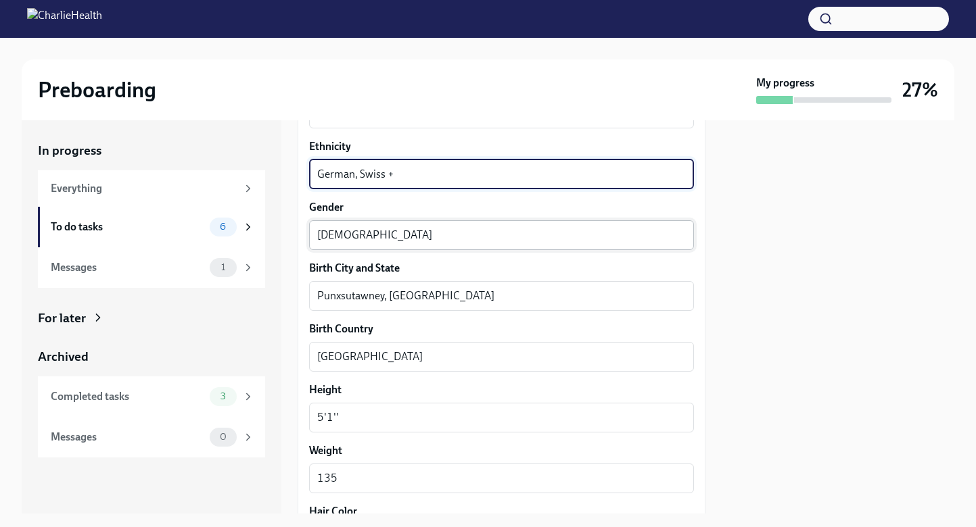
scroll to position [1265, 0]
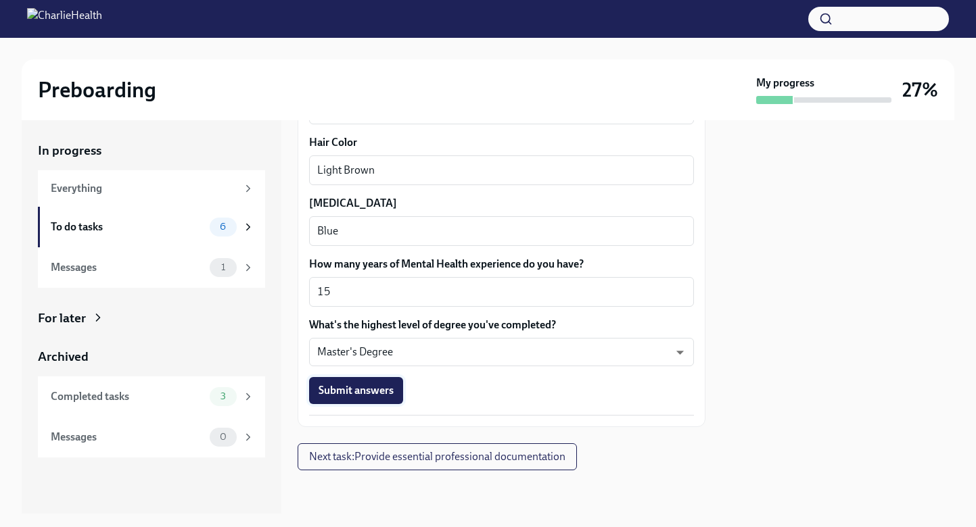
type textarea "German, Swiss +"
click at [360, 392] on span "Submit answers" at bounding box center [355, 391] width 75 height 14
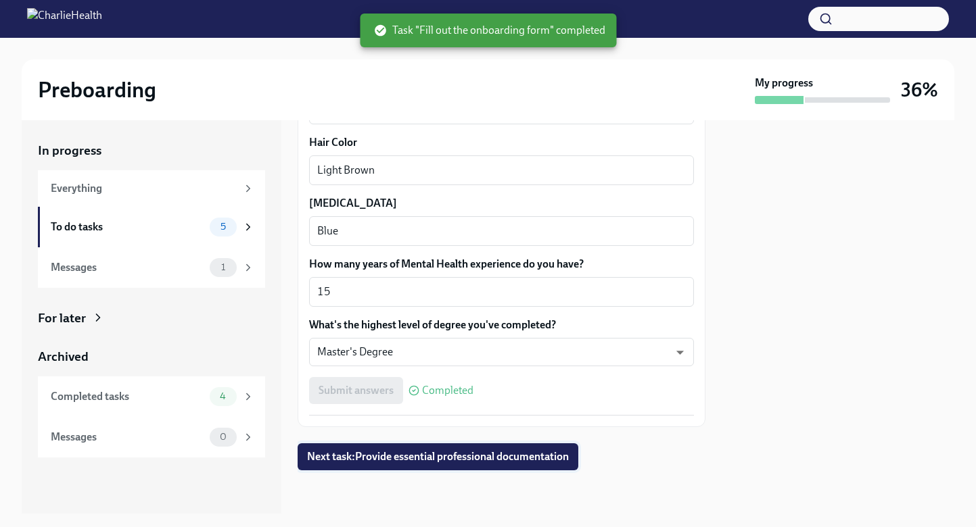
click at [478, 458] on span "Next task : Provide essential professional documentation" at bounding box center [438, 457] width 262 height 14
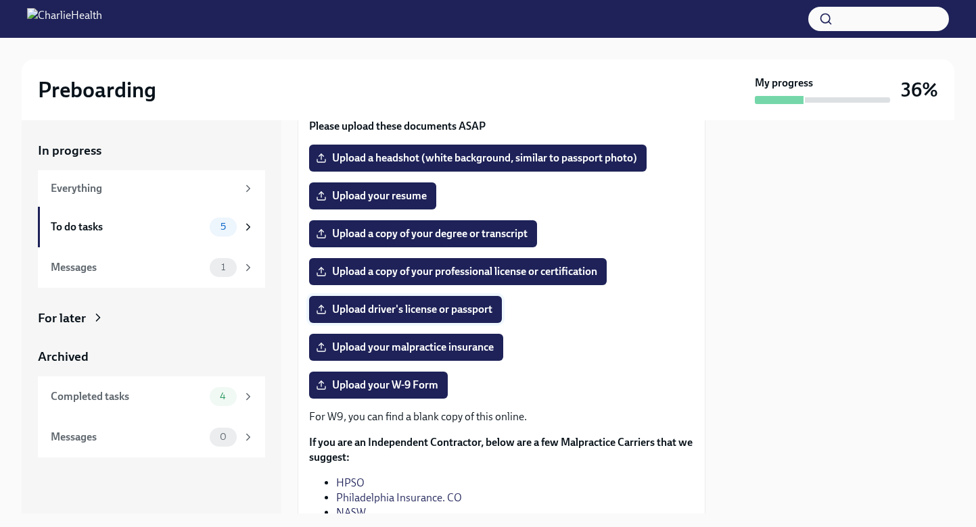
scroll to position [141, 0]
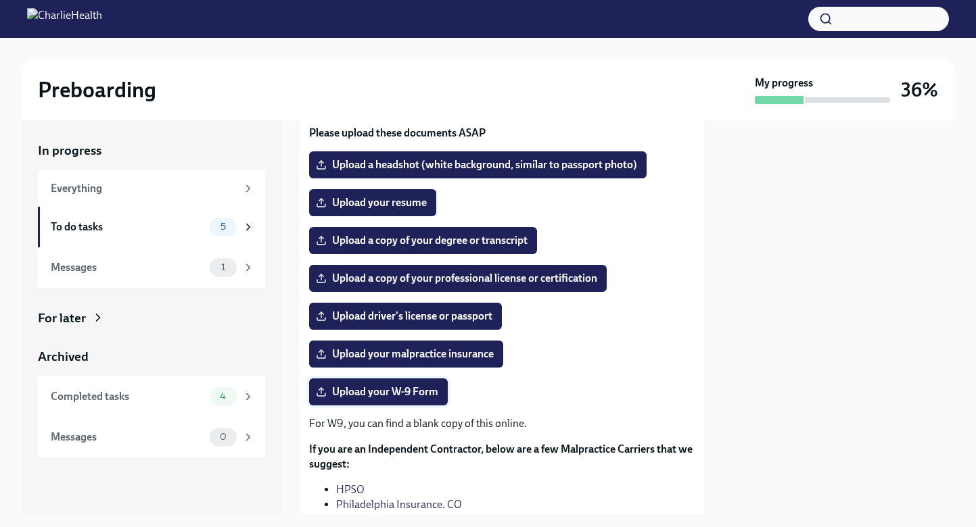
click at [323, 392] on icon at bounding box center [321, 392] width 11 height 11
click at [0, 0] on input "Upload your W-9 Form" at bounding box center [0, 0] width 0 height 0
click at [394, 358] on span "Upload your malpractice insurance" at bounding box center [405, 355] width 175 height 14
click at [0, 0] on input "Upload your malpractice insurance" at bounding box center [0, 0] width 0 height 0
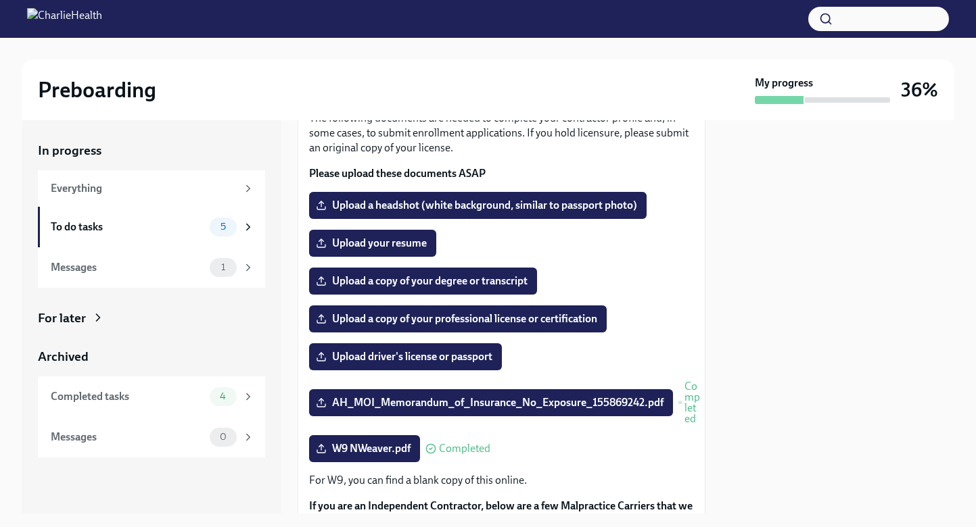
scroll to position [88, 0]
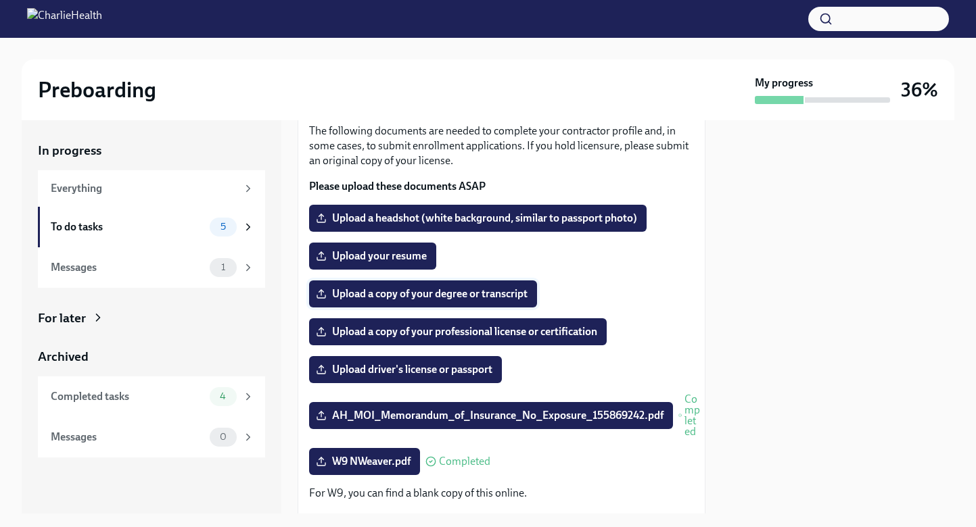
click at [393, 300] on span "Upload a copy of your degree or transcript" at bounding box center [422, 294] width 209 height 14
click at [0, 0] on input "Upload a copy of your degree or transcript" at bounding box center [0, 0] width 0 height 0
click at [499, 335] on span "Upload a copy of your professional license or certification" at bounding box center [457, 332] width 279 height 14
click at [0, 0] on input "Upload a copy of your professional license or certification" at bounding box center [0, 0] width 0 height 0
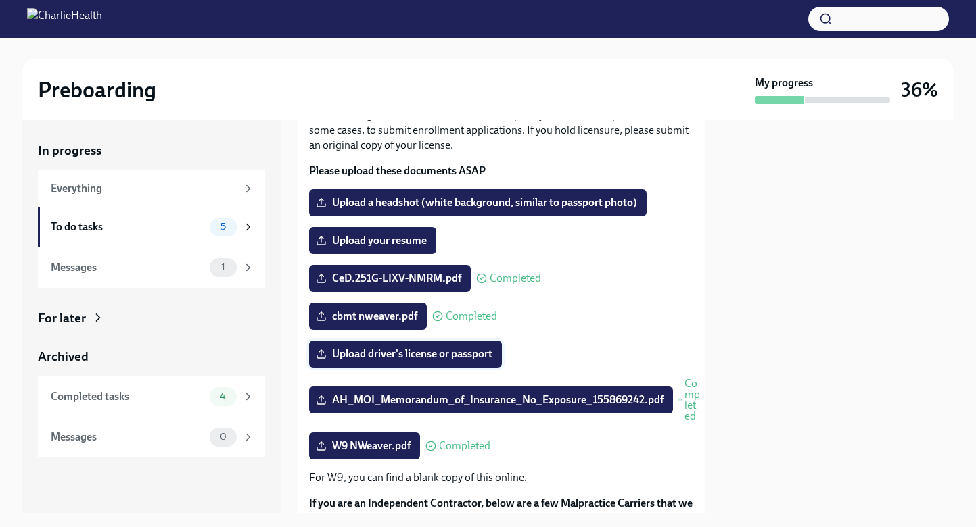
scroll to position [103, 0]
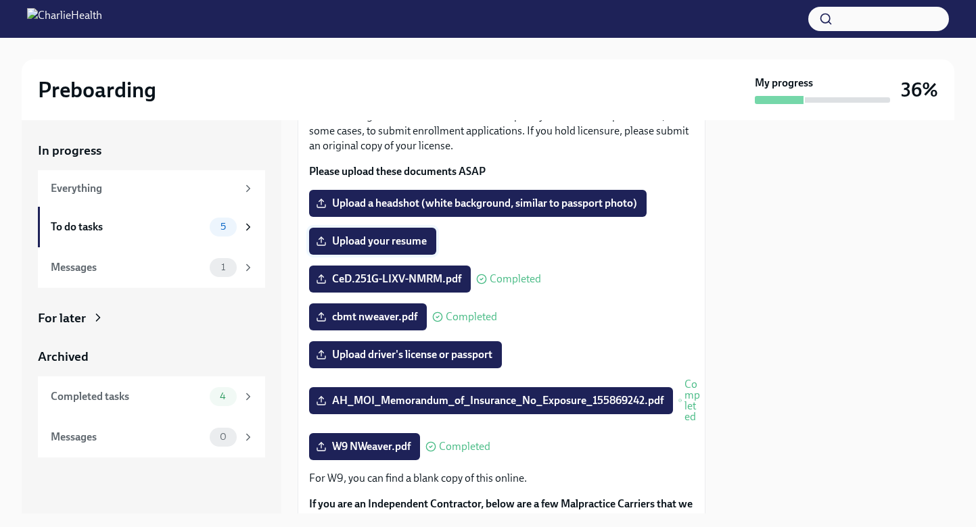
click at [363, 243] on span "Upload your resume" at bounding box center [372, 242] width 108 height 14
click at [0, 0] on input "Upload your resume" at bounding box center [0, 0] width 0 height 0
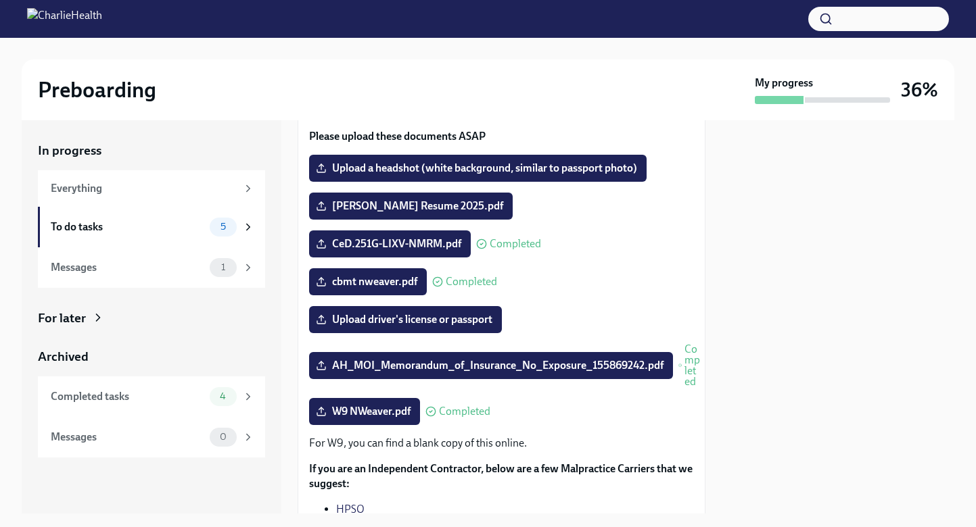
scroll to position [135, 0]
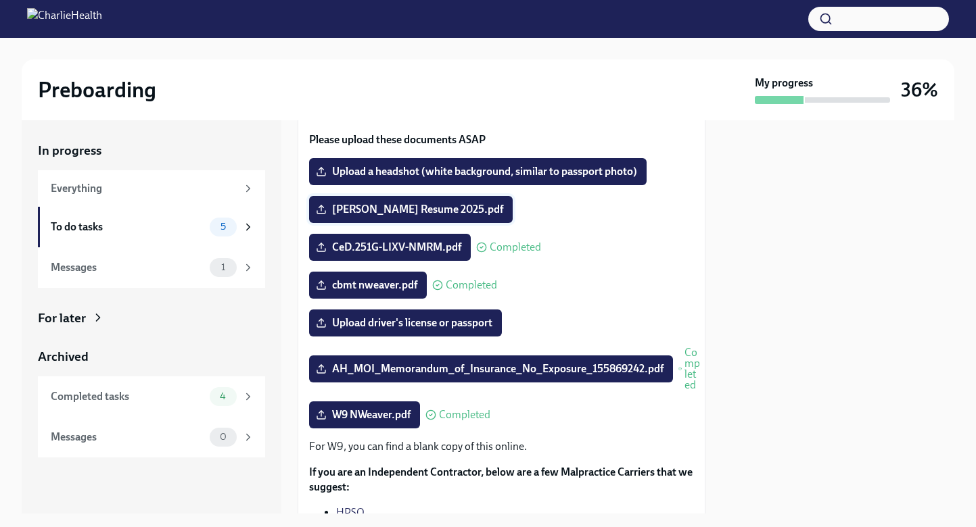
click at [350, 208] on span "[PERSON_NAME] Resume 2025.pdf" at bounding box center [410, 210] width 185 height 14
click at [0, 0] on input "[PERSON_NAME] Resume 2025.pdf" at bounding box center [0, 0] width 0 height 0
click at [442, 210] on span "[PERSON_NAME] Resume 2025.pdf" at bounding box center [410, 210] width 185 height 14
click at [0, 0] on input "[PERSON_NAME] Resume 2025.pdf" at bounding box center [0, 0] width 0 height 0
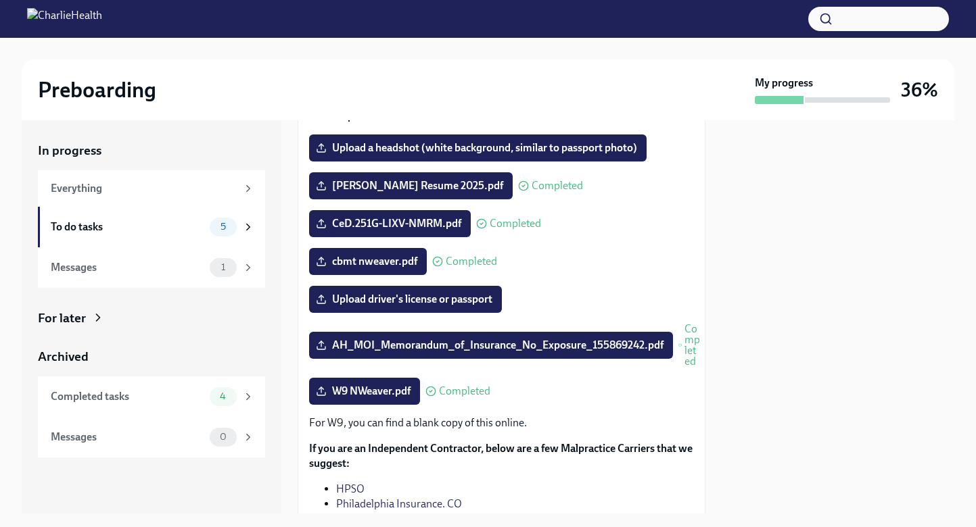
scroll to position [56, 0]
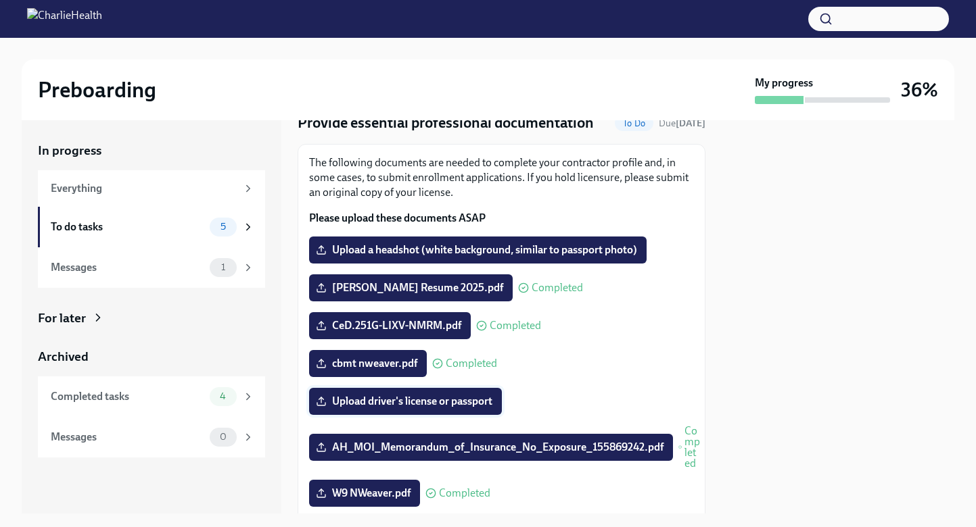
click at [321, 402] on icon at bounding box center [321, 401] width 11 height 11
click at [0, 0] on input "Upload driver's license or passport" at bounding box center [0, 0] width 0 height 0
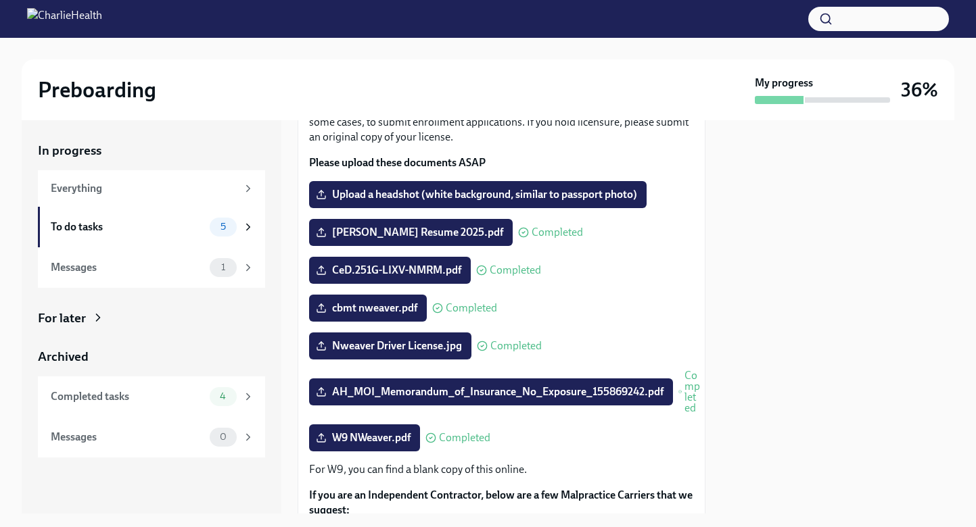
scroll to position [0, 0]
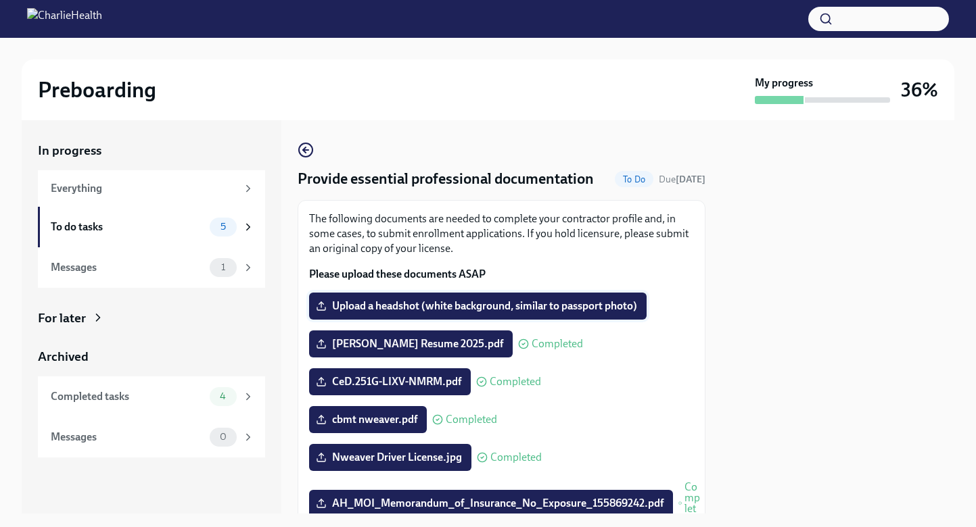
click at [442, 306] on span "Upload a headshot (white background, similar to passport photo)" at bounding box center [477, 307] width 318 height 14
click at [0, 0] on input "Upload a headshot (white background, similar to passport photo)" at bounding box center [0, 0] width 0 height 0
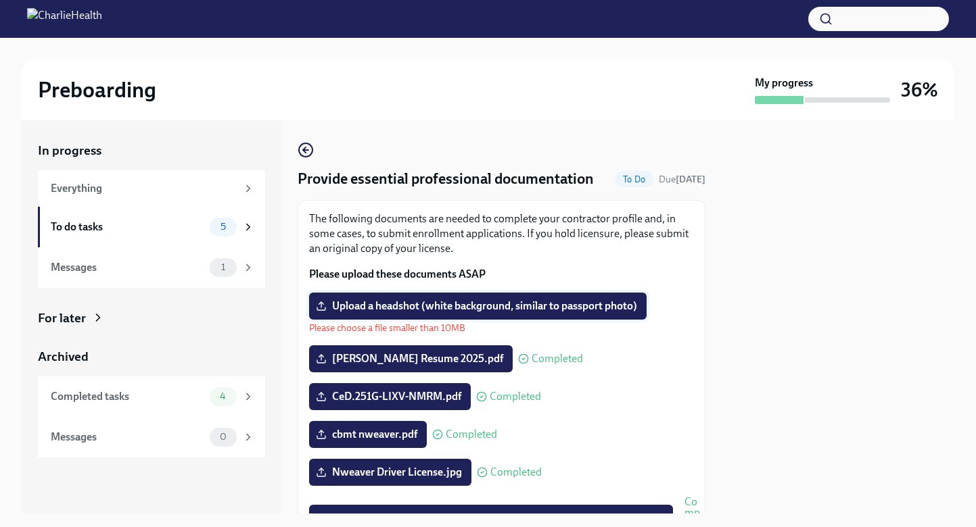
click at [478, 306] on span "Upload a headshot (white background, similar to passport photo)" at bounding box center [477, 307] width 318 height 14
click at [0, 0] on input "Upload a headshot (white background, similar to passport photo)" at bounding box center [0, 0] width 0 height 0
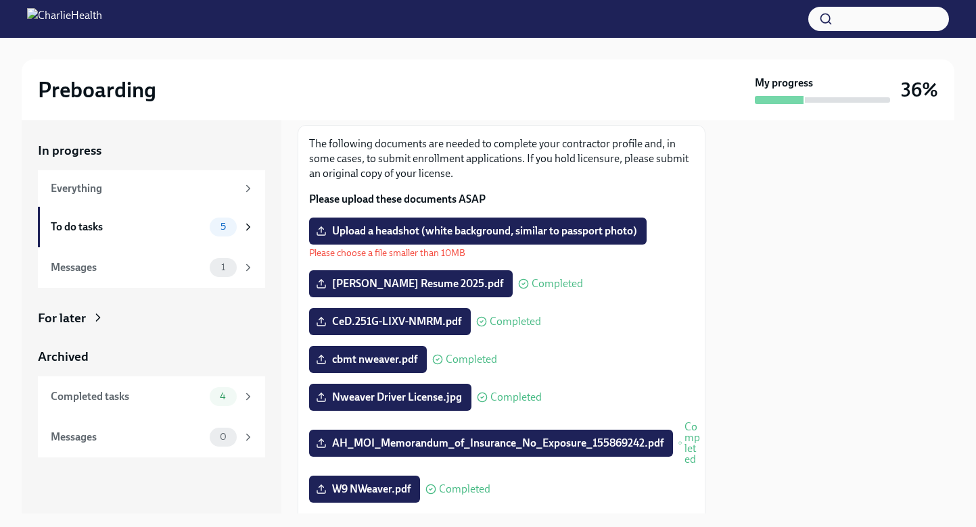
scroll to position [73, 0]
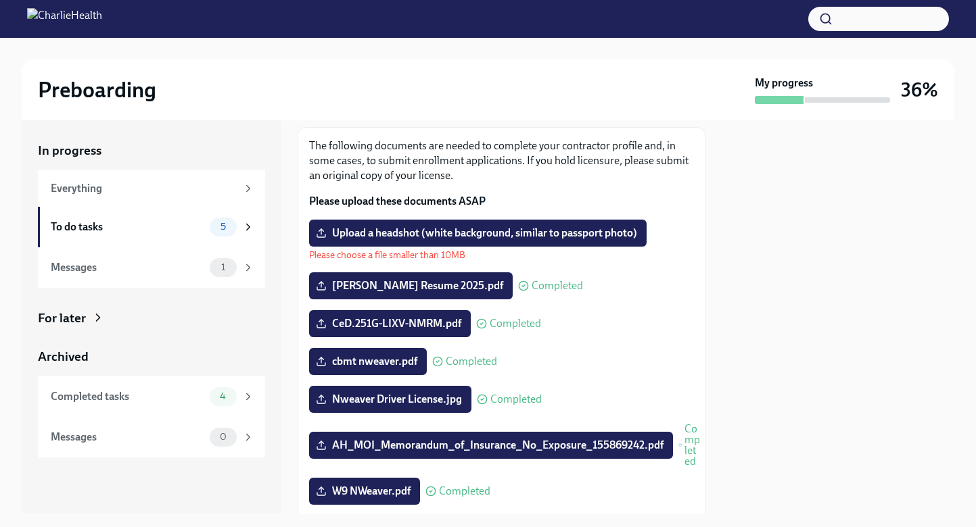
click at [413, 253] on p "Please choose a file smaller than 10MB" at bounding box center [477, 255] width 337 height 13
click at [374, 231] on span "Upload a headshot (white background, similar to passport photo)" at bounding box center [477, 234] width 318 height 14
click at [0, 0] on input "Upload a headshot (white background, similar to passport photo)" at bounding box center [0, 0] width 0 height 0
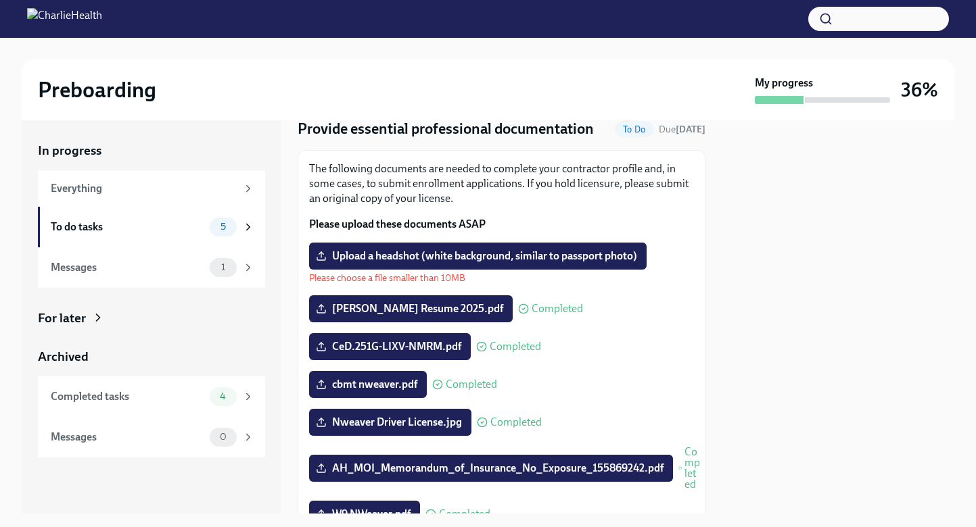
scroll to position [43, 0]
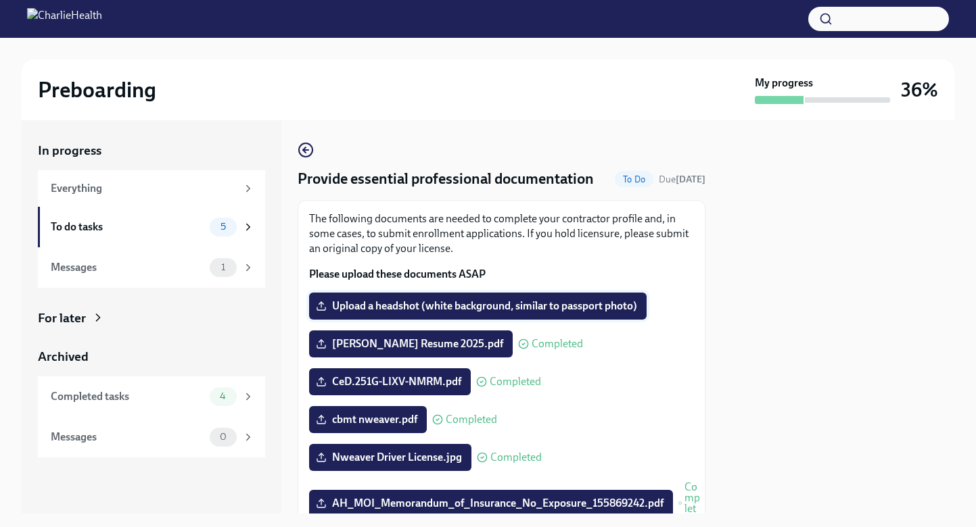
click at [532, 306] on span "Upload a headshot (white background, similar to passport photo)" at bounding box center [477, 307] width 318 height 14
click at [0, 0] on input "Upload a headshot (white background, similar to passport photo)" at bounding box center [0, 0] width 0 height 0
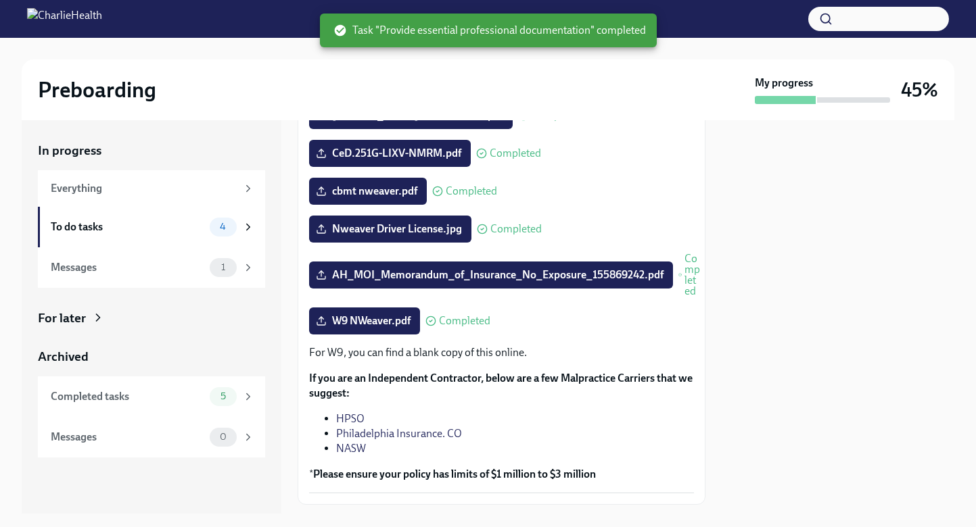
scroll to position [306, 0]
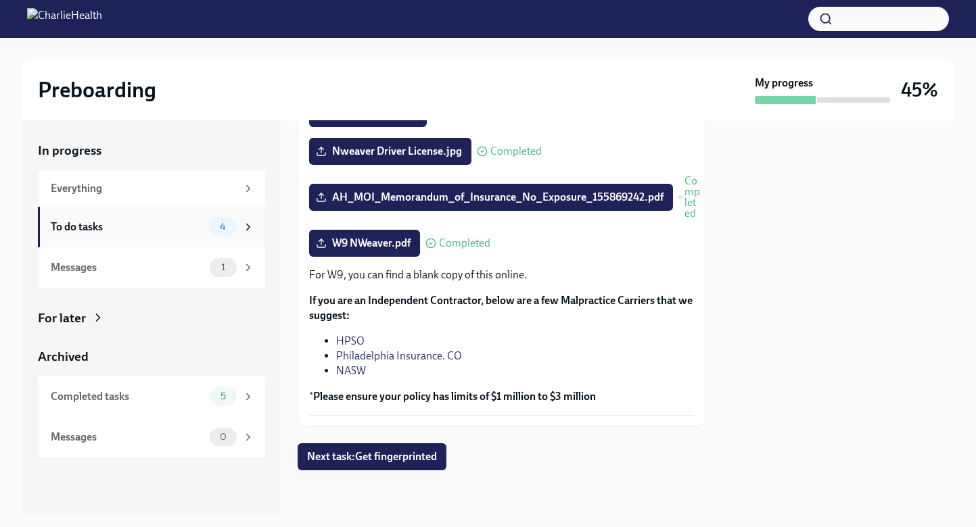
click at [147, 228] on div "To do tasks" at bounding box center [127, 227] width 153 height 15
